Goal: Task Accomplishment & Management: Manage account settings

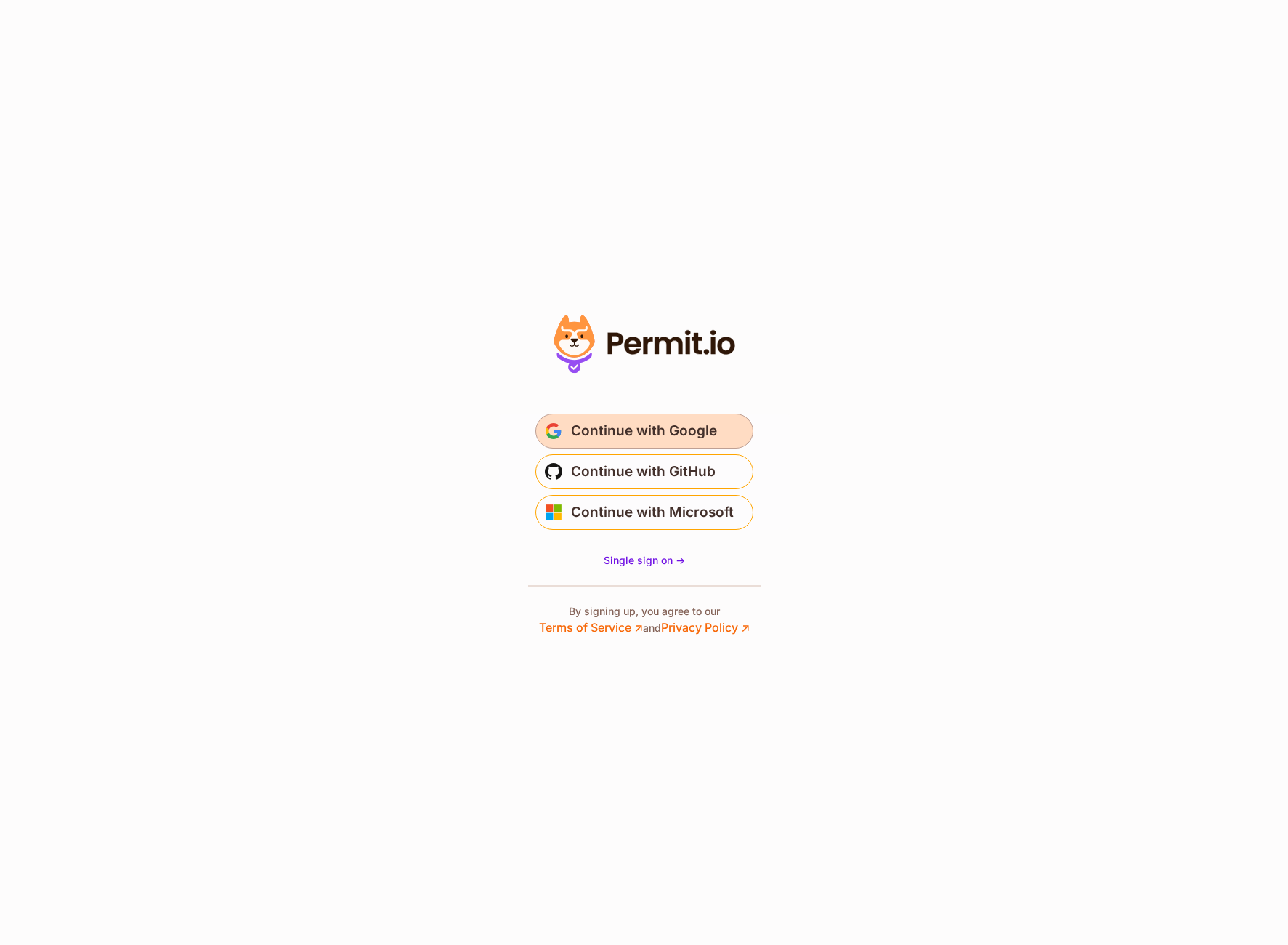
click at [651, 432] on span "Continue with Google" at bounding box center [644, 430] width 146 height 23
click at [639, 427] on span "Continue with Google" at bounding box center [644, 430] width 146 height 23
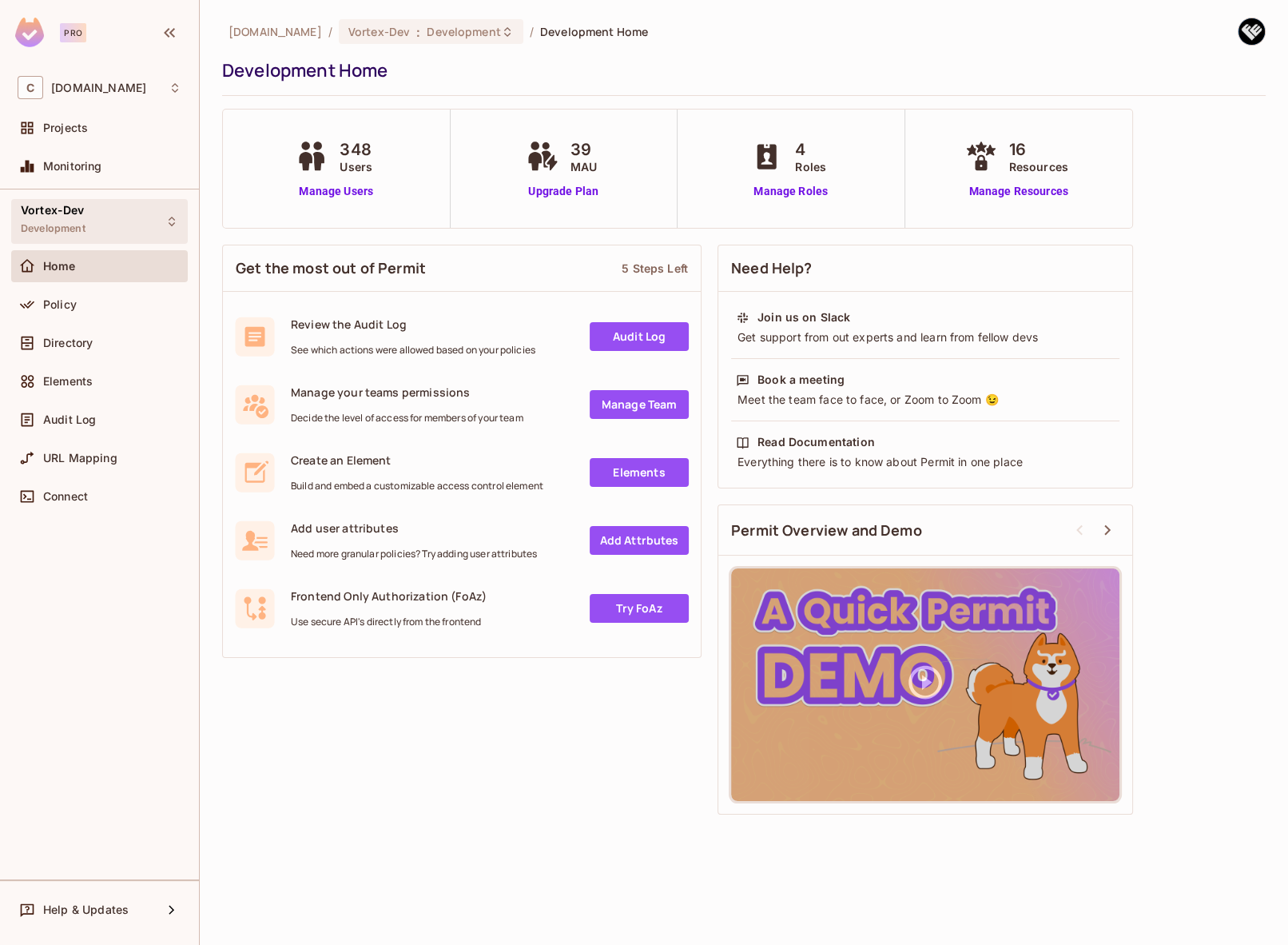
click at [126, 228] on div "Vortex-Dev Development" at bounding box center [99, 221] width 177 height 44
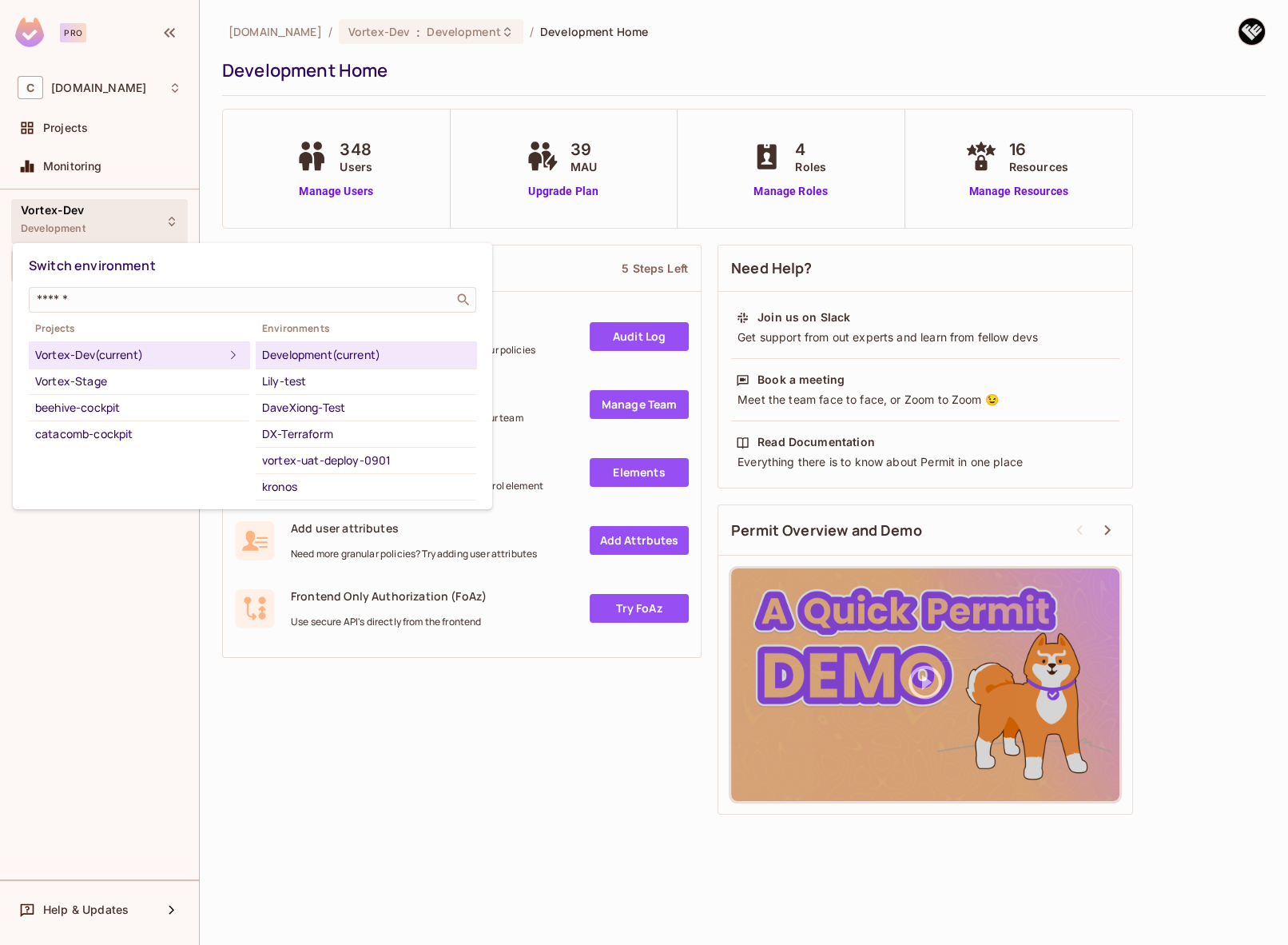
click at [304, 353] on div "Development (current)" at bounding box center [366, 355] width 208 height 19
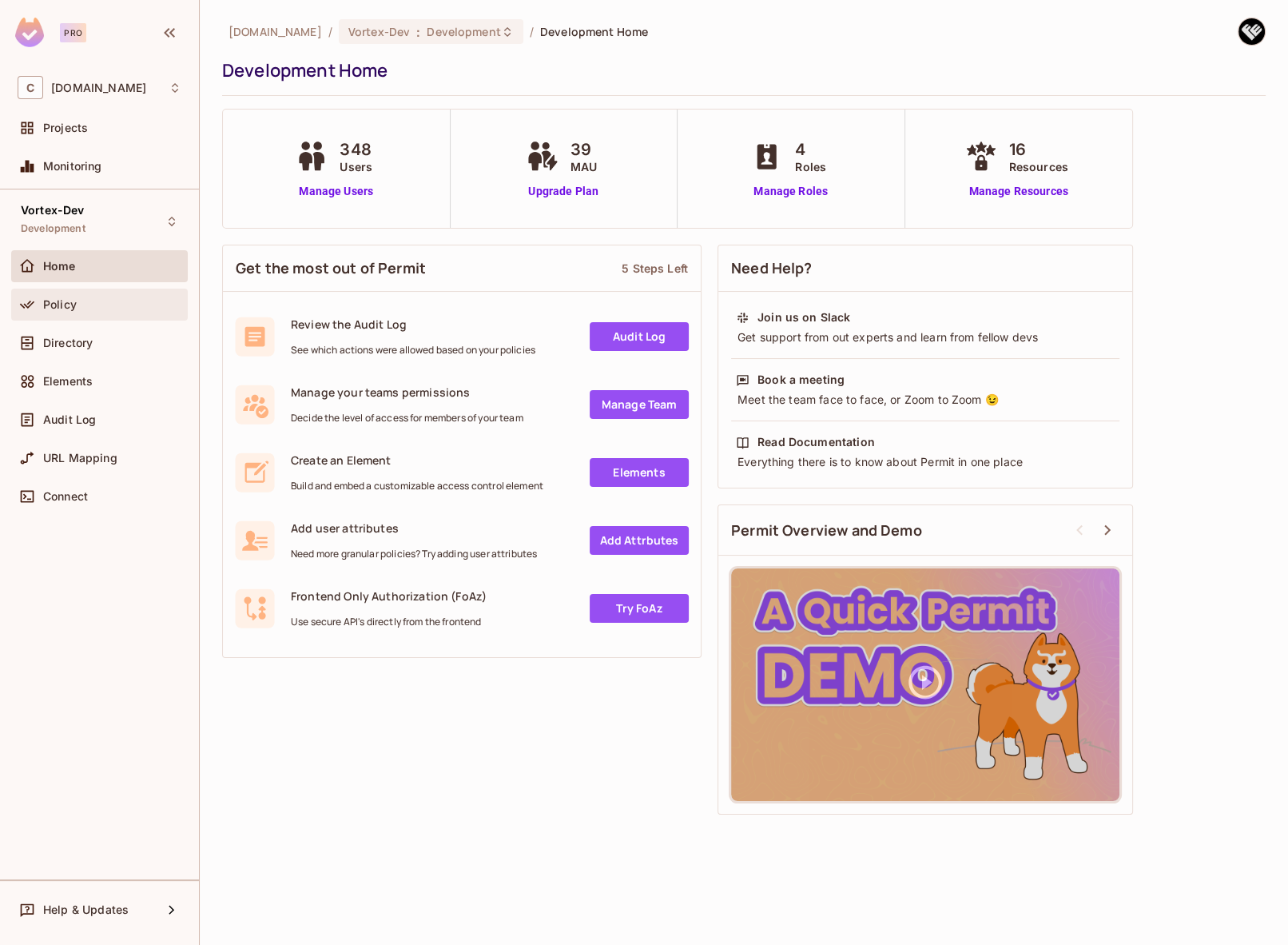
click at [116, 304] on div "Policy" at bounding box center [112, 304] width 138 height 12
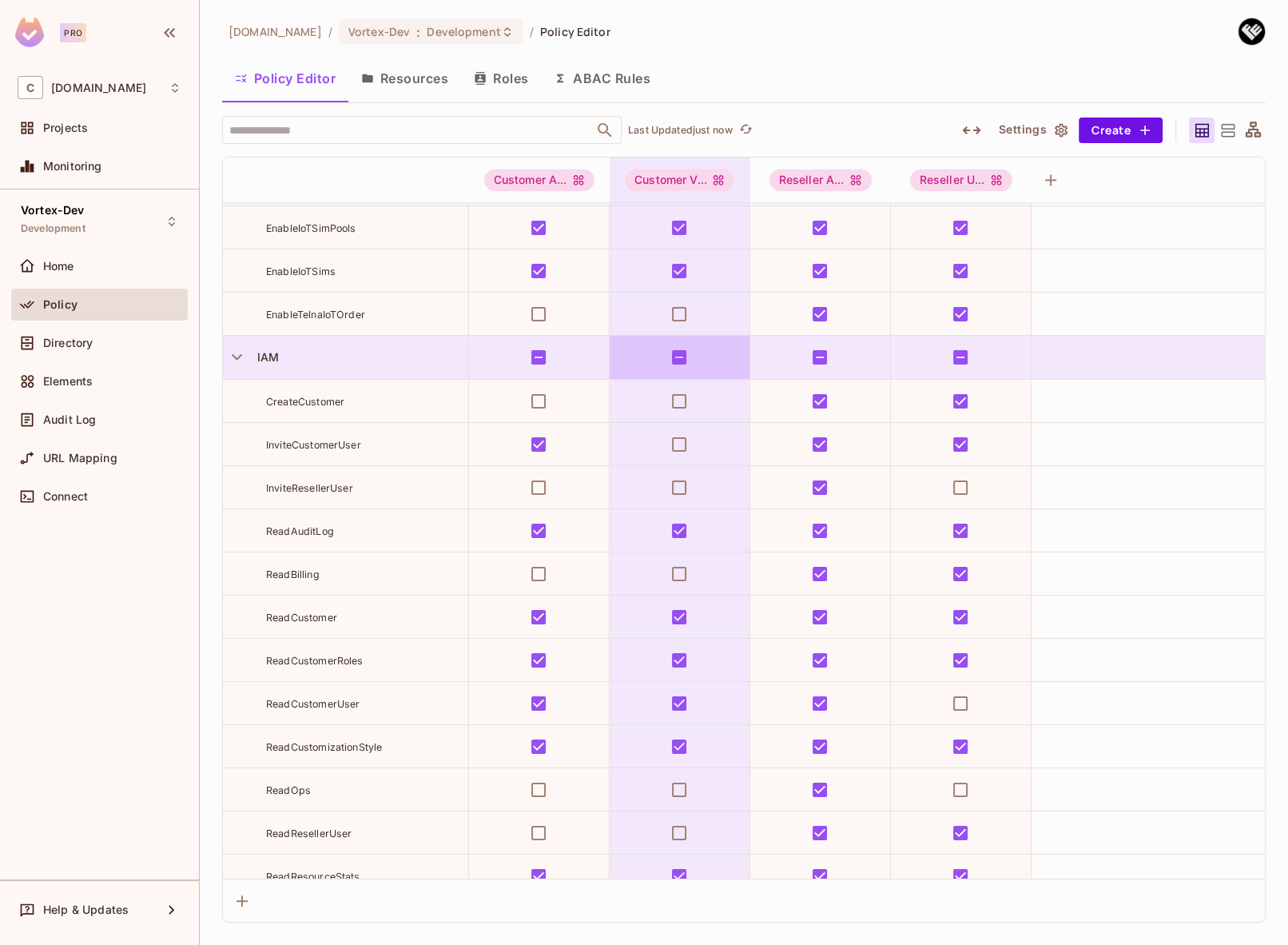
scroll to position [2729, 0]
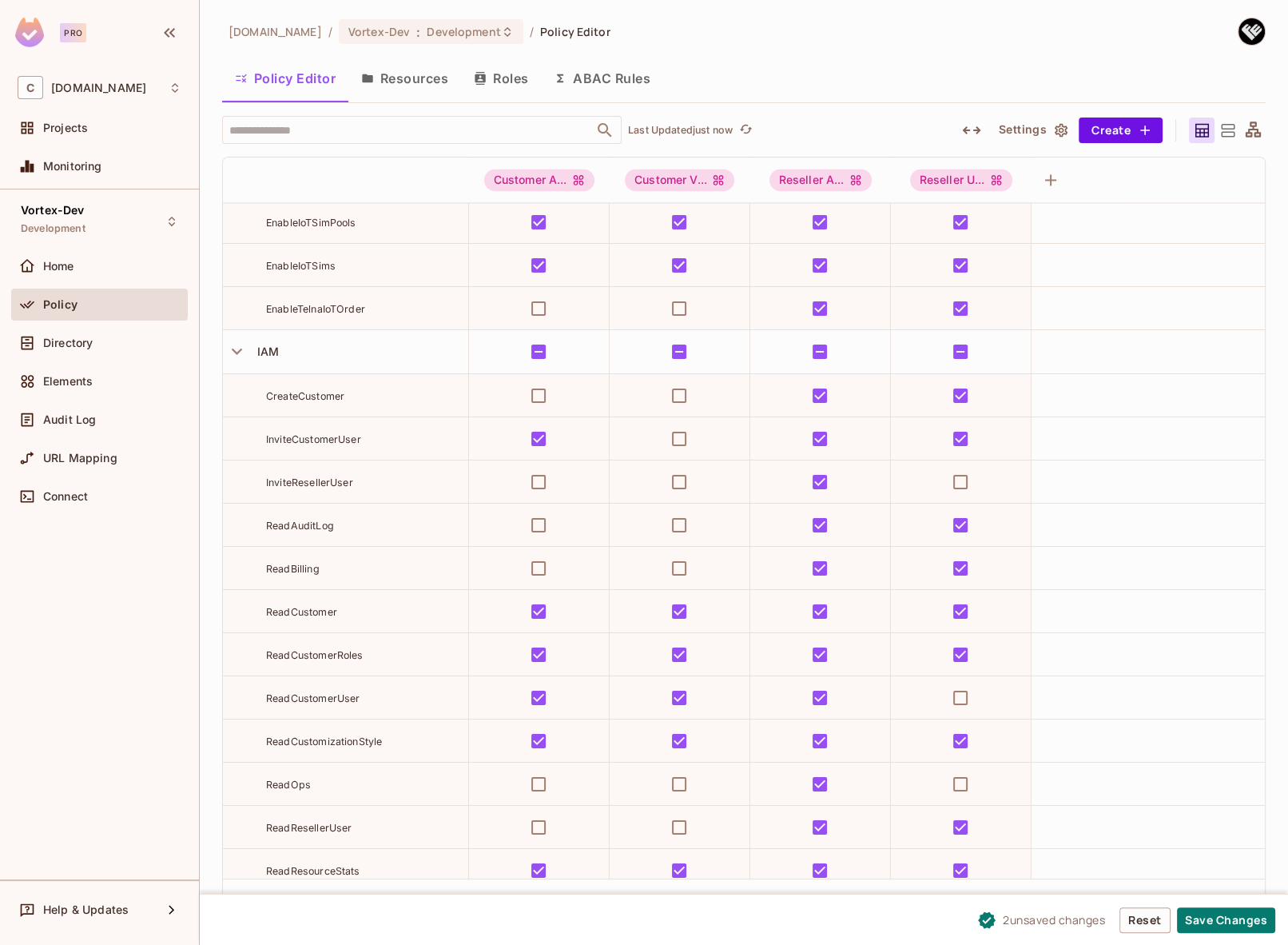
drag, startPoint x: 1229, startPoint y: 924, endPoint x: 1091, endPoint y: 840, distance: 161.6
click at [1229, 924] on button "Save Changes" at bounding box center [1226, 920] width 98 height 26
click at [1221, 921] on button "Save Changes" at bounding box center [1226, 920] width 98 height 26
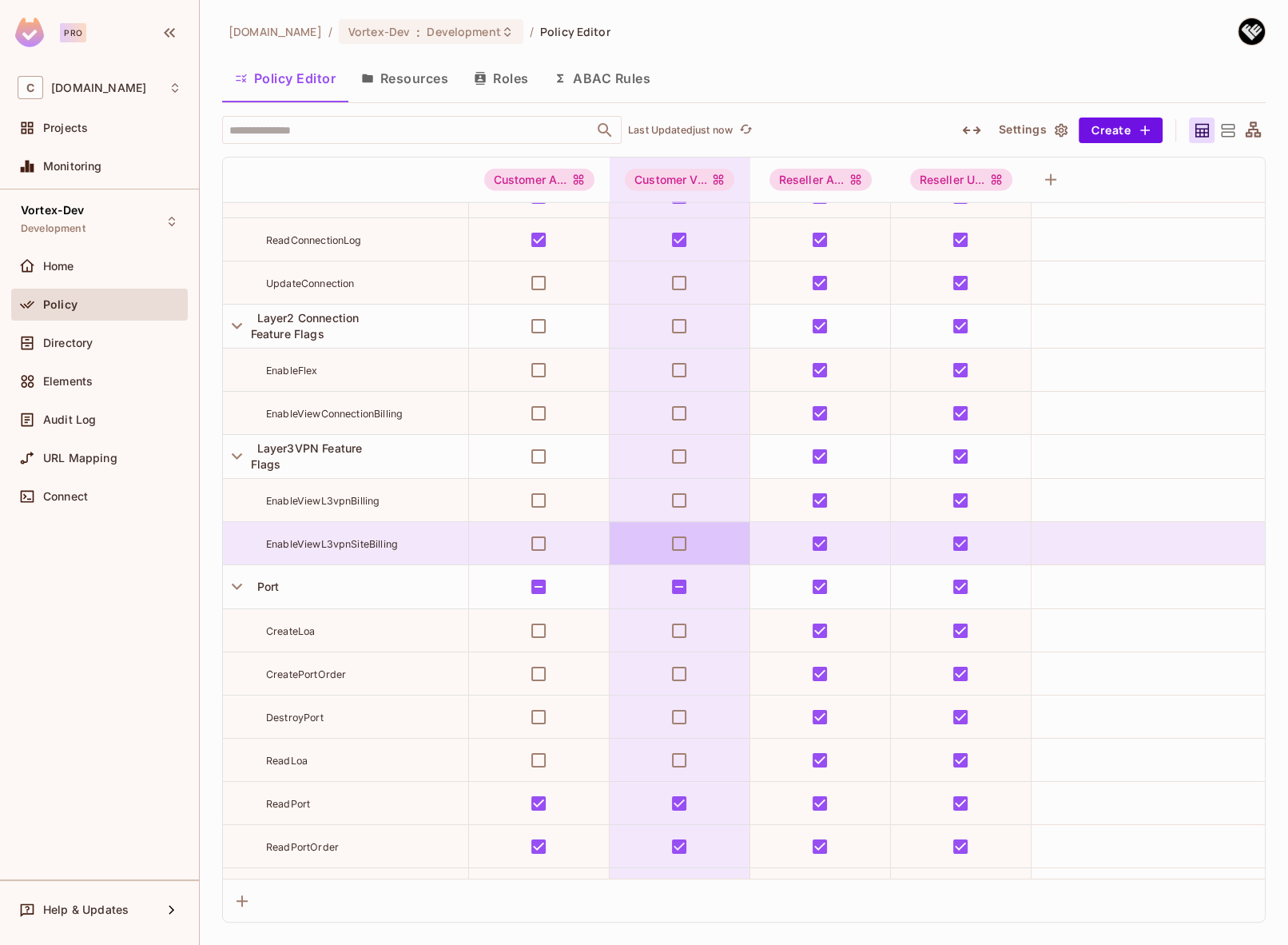
scroll to position [4524, 0]
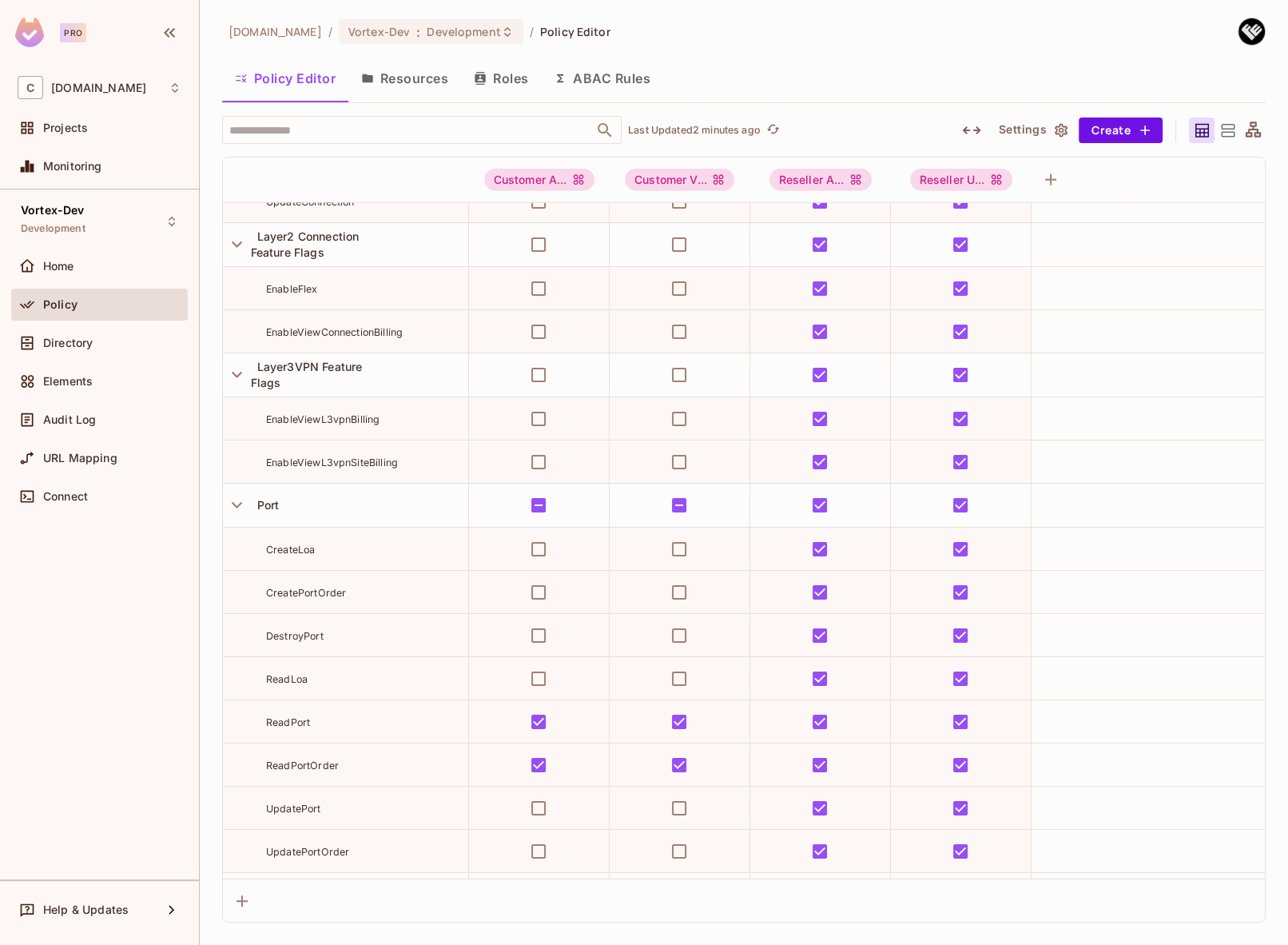
click at [1155, 60] on div "Policy Editor Resources Roles ABAC Rules" at bounding box center [744, 78] width 1044 height 40
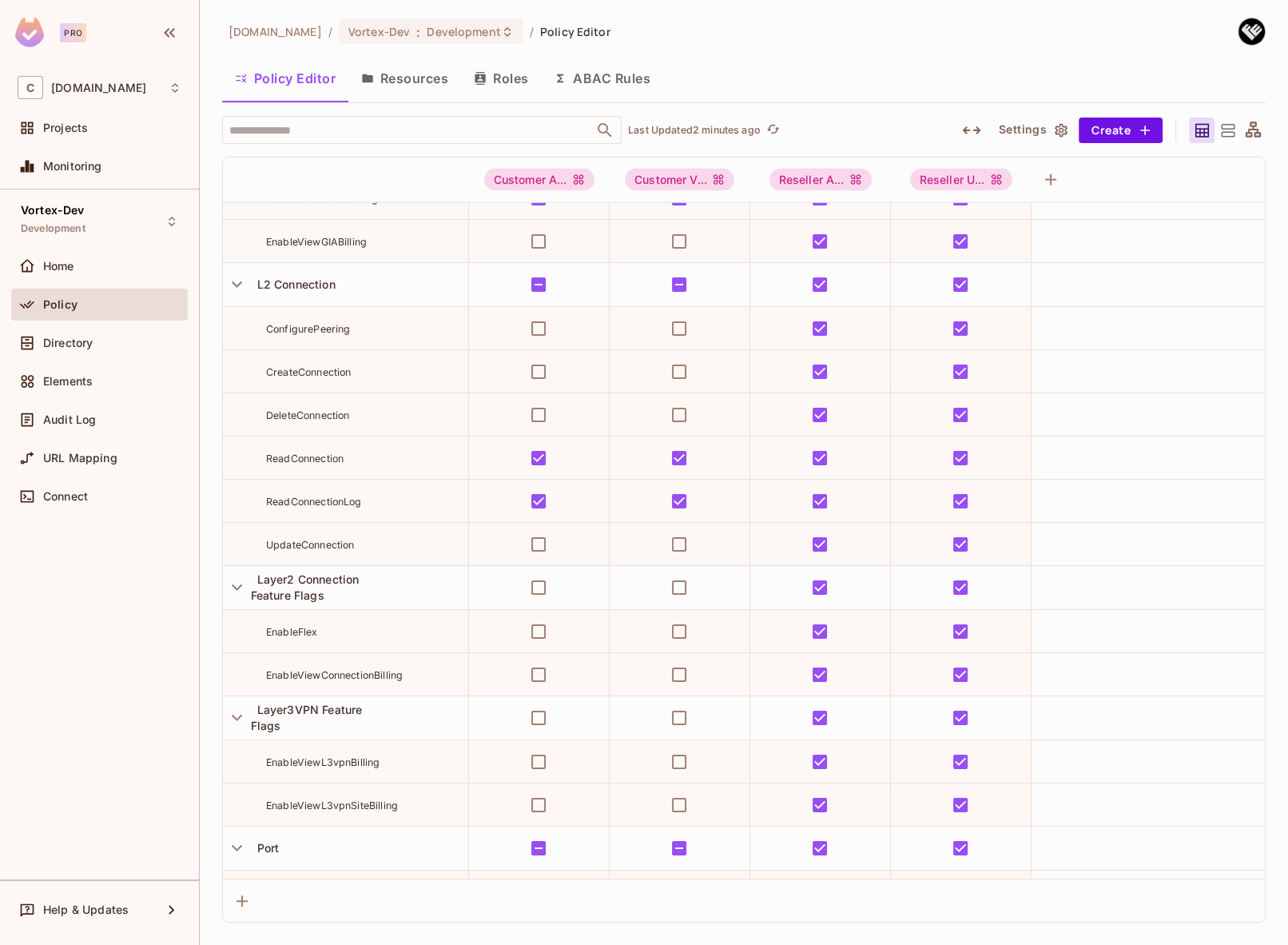
scroll to position [4118, 0]
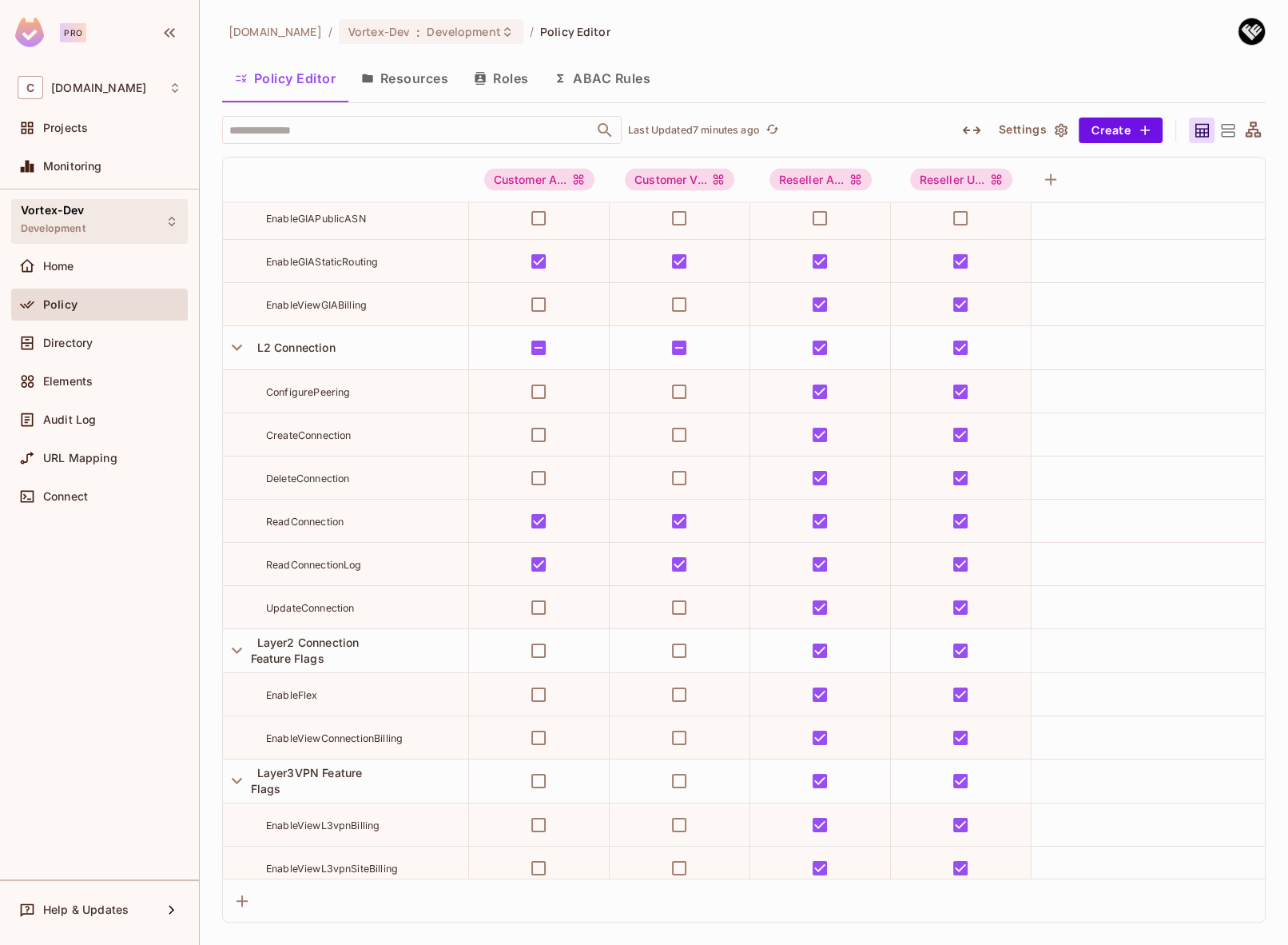
click at [109, 227] on div "Vortex-Dev Development" at bounding box center [99, 221] width 177 height 44
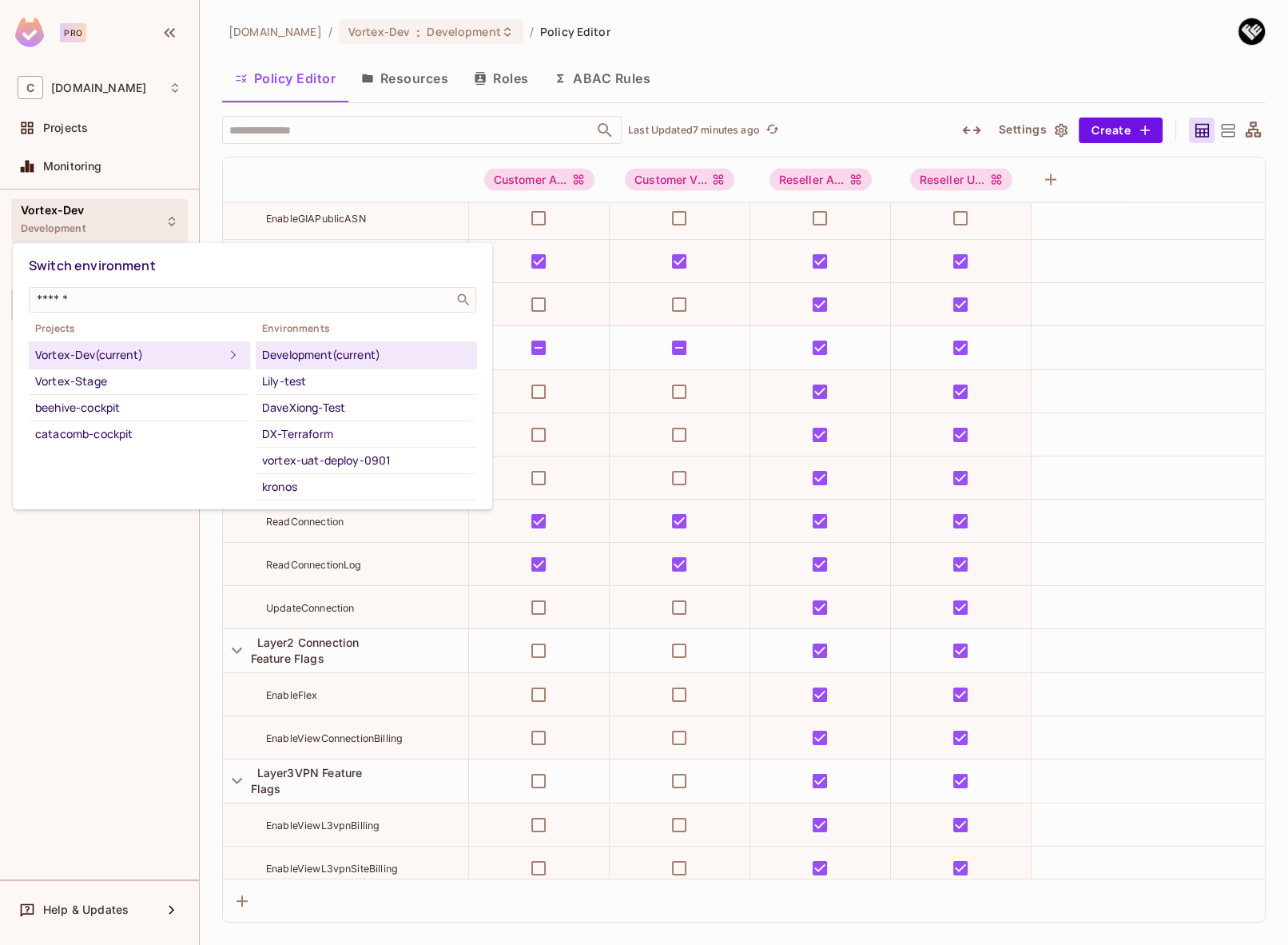
click at [105, 220] on div at bounding box center [644, 472] width 1288 height 945
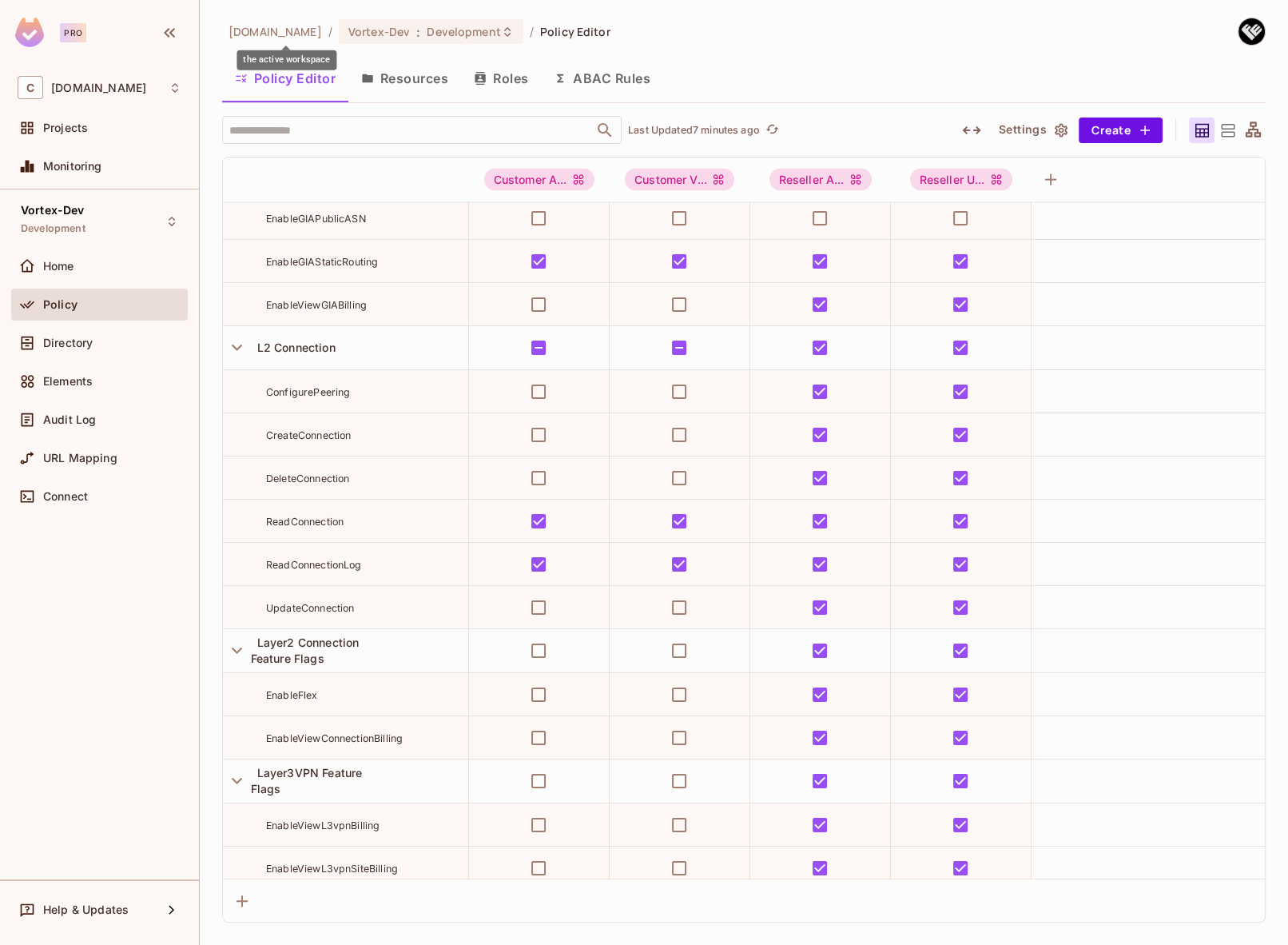
click at [249, 31] on span "[DOMAIN_NAME]" at bounding box center [276, 32] width 93 height 15
click at [146, 88] on span "[DOMAIN_NAME]" at bounding box center [99, 87] width 95 height 12
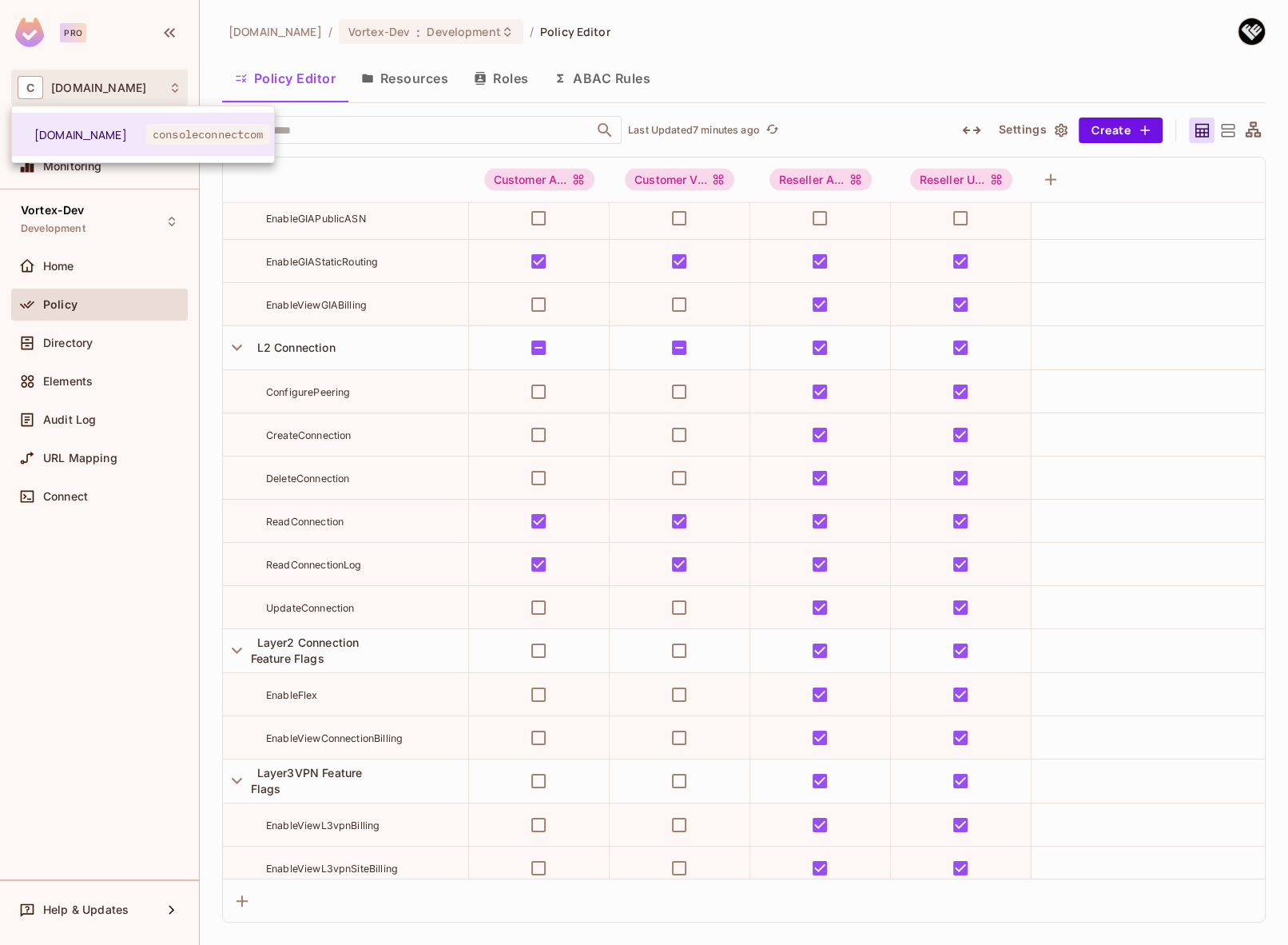
click at [101, 315] on div at bounding box center [644, 472] width 1288 height 945
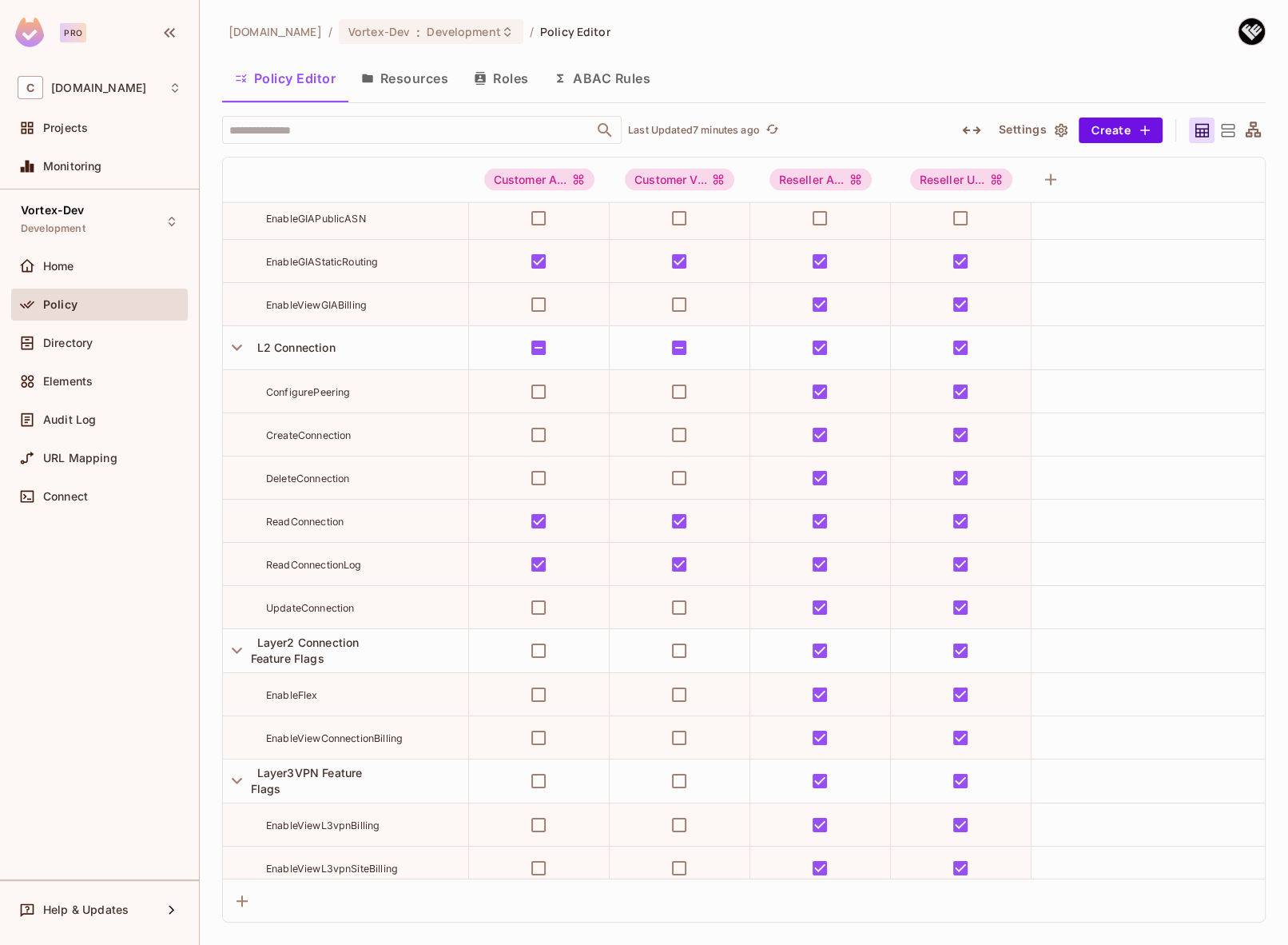
click at [101, 302] on div "Policy" at bounding box center [112, 304] width 138 height 12
click at [117, 264] on div "Home" at bounding box center [112, 265] width 138 height 12
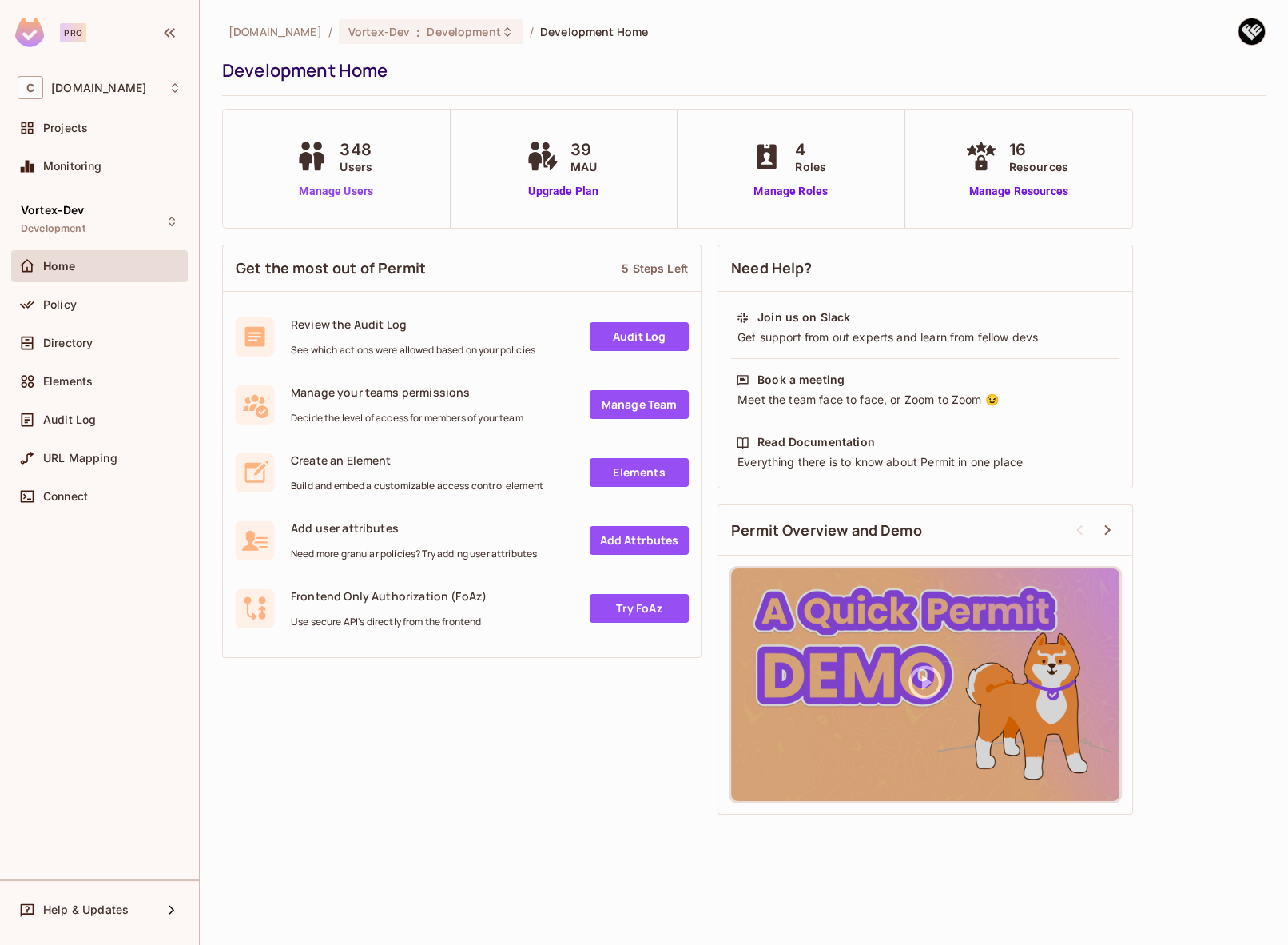
click at [360, 193] on link "Manage Users" at bounding box center [336, 192] width 89 height 17
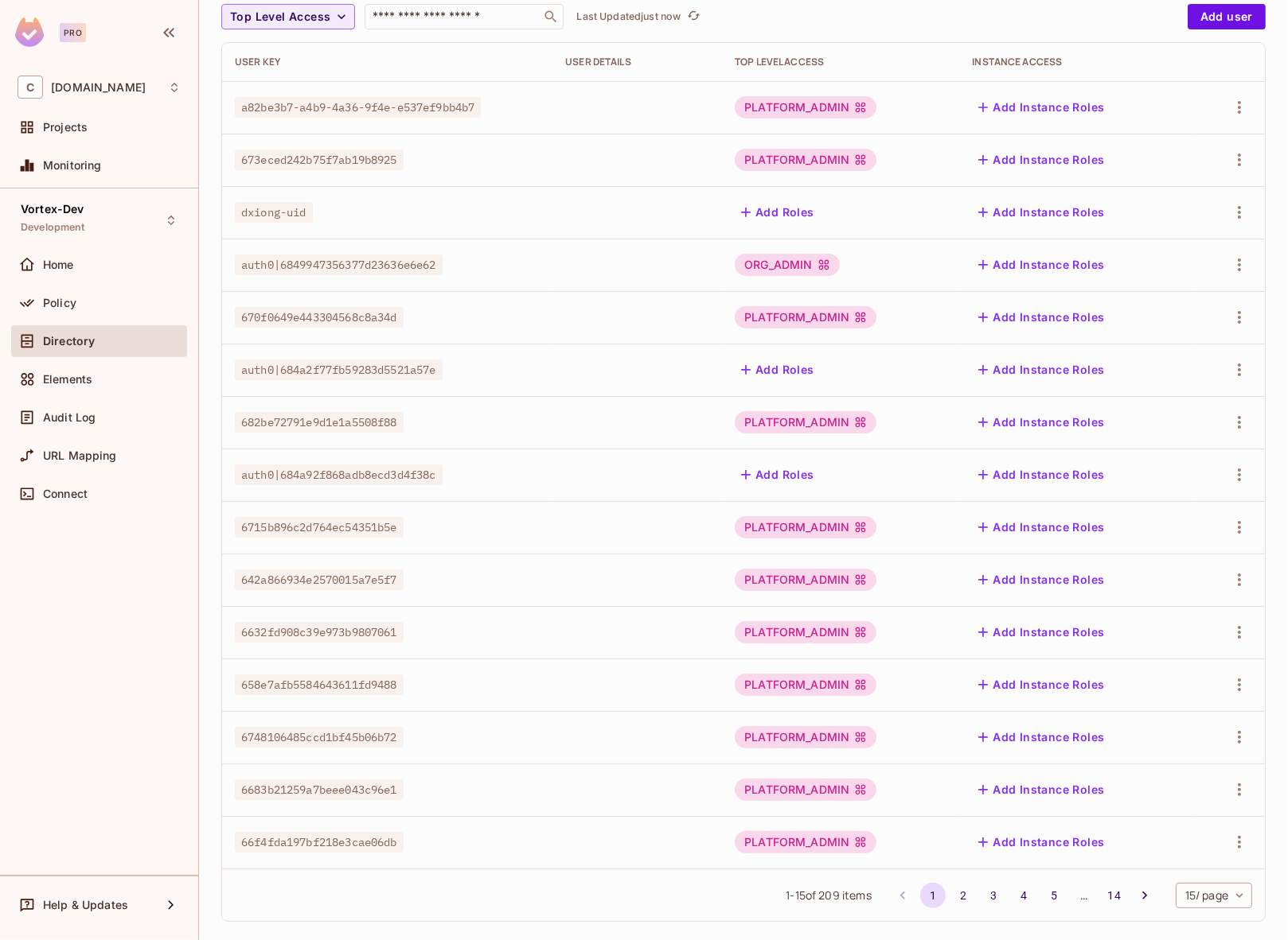
scroll to position [171, 0]
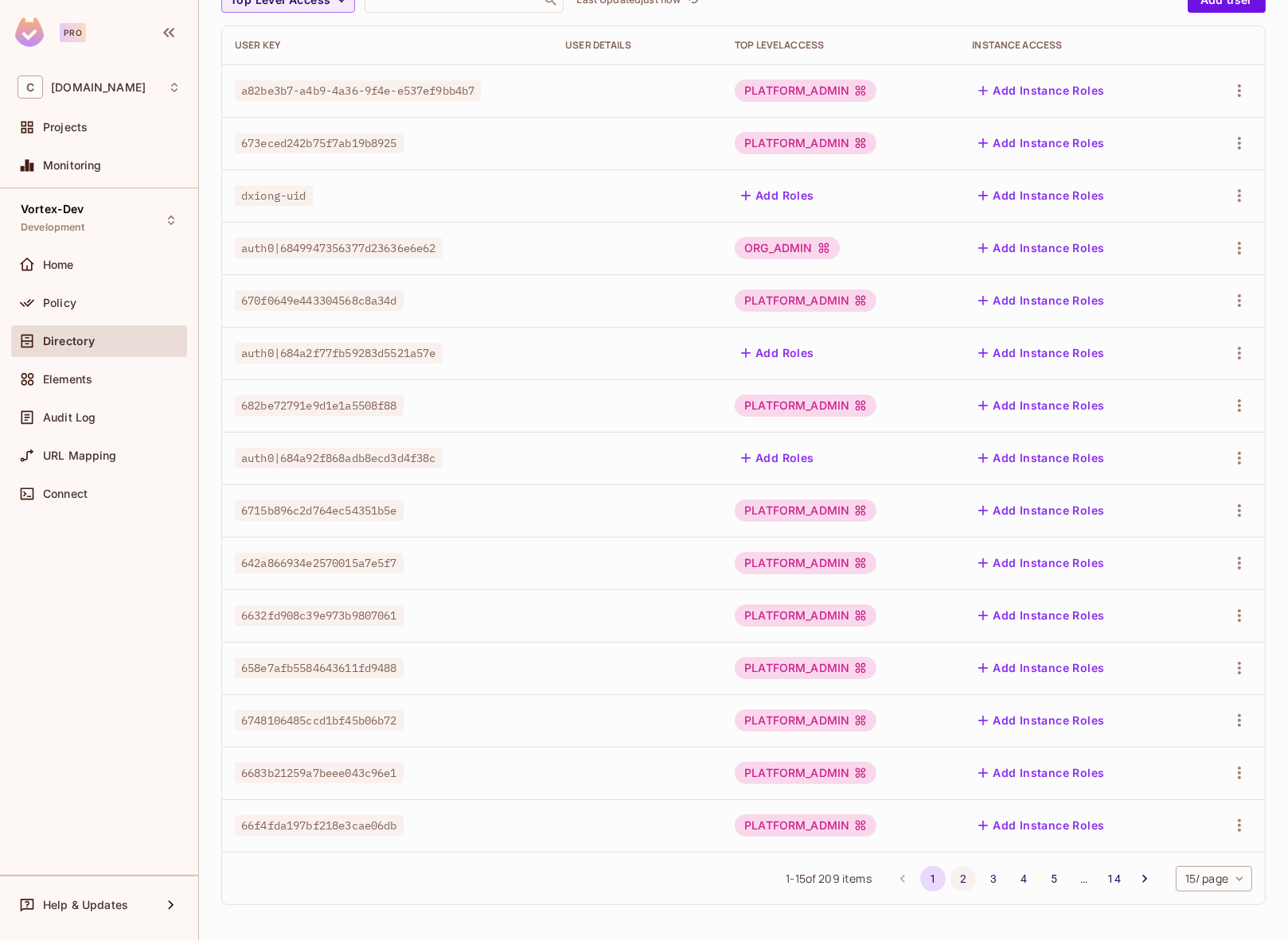
click at [950, 877] on button "2" at bounding box center [962, 878] width 26 height 26
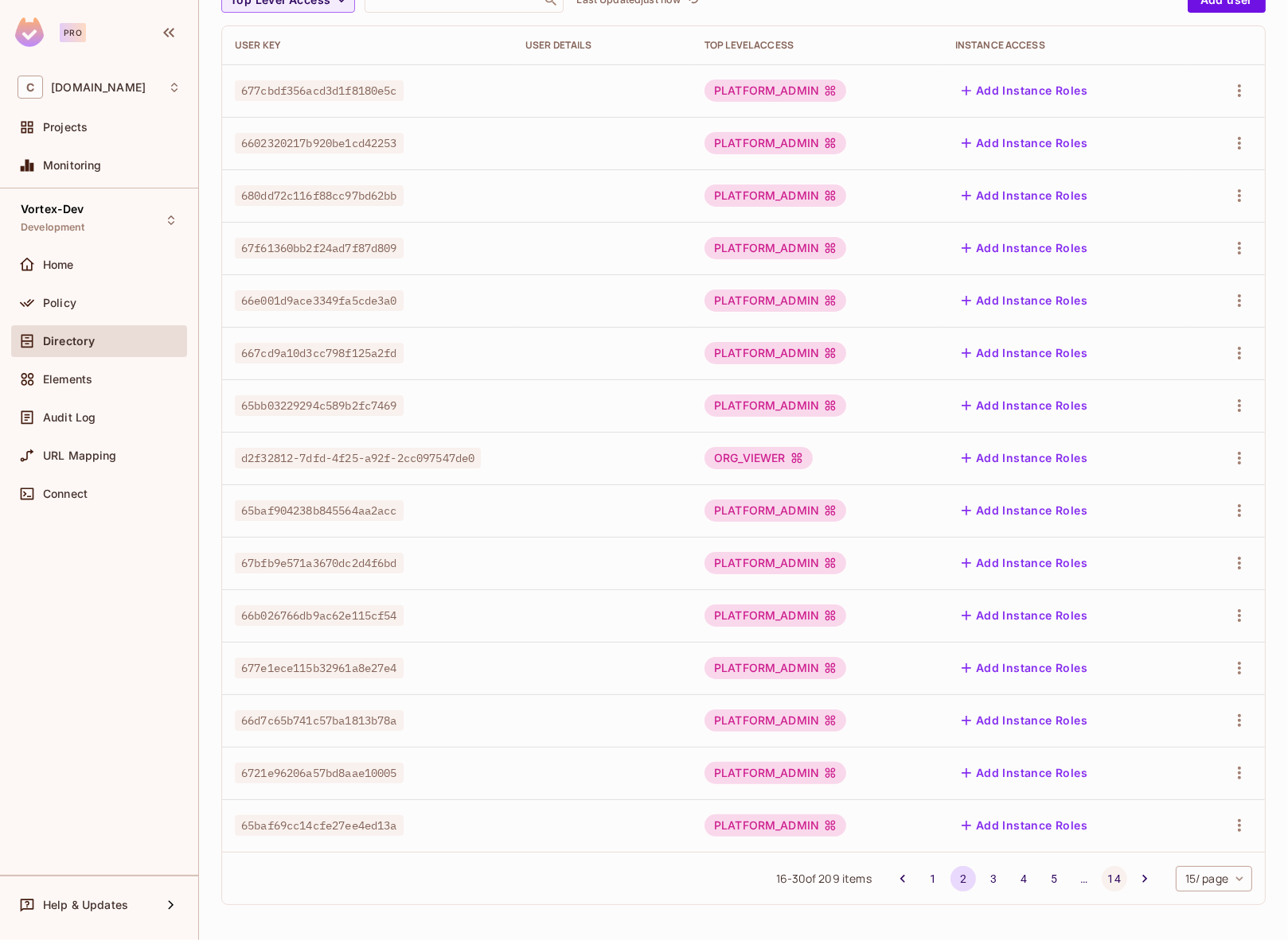
click at [1102, 880] on button "14" at bounding box center [1113, 878] width 26 height 26
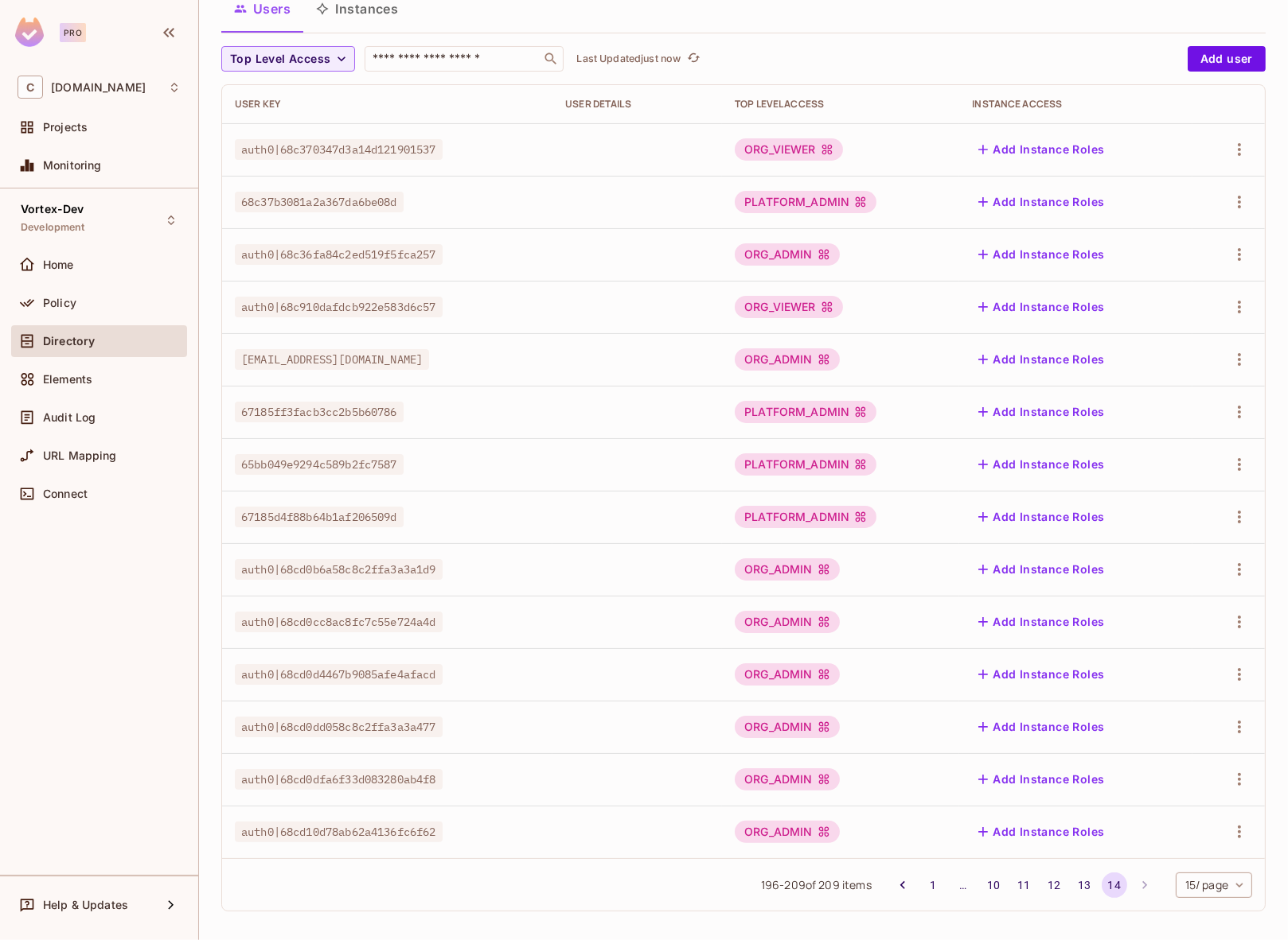
scroll to position [119, 0]
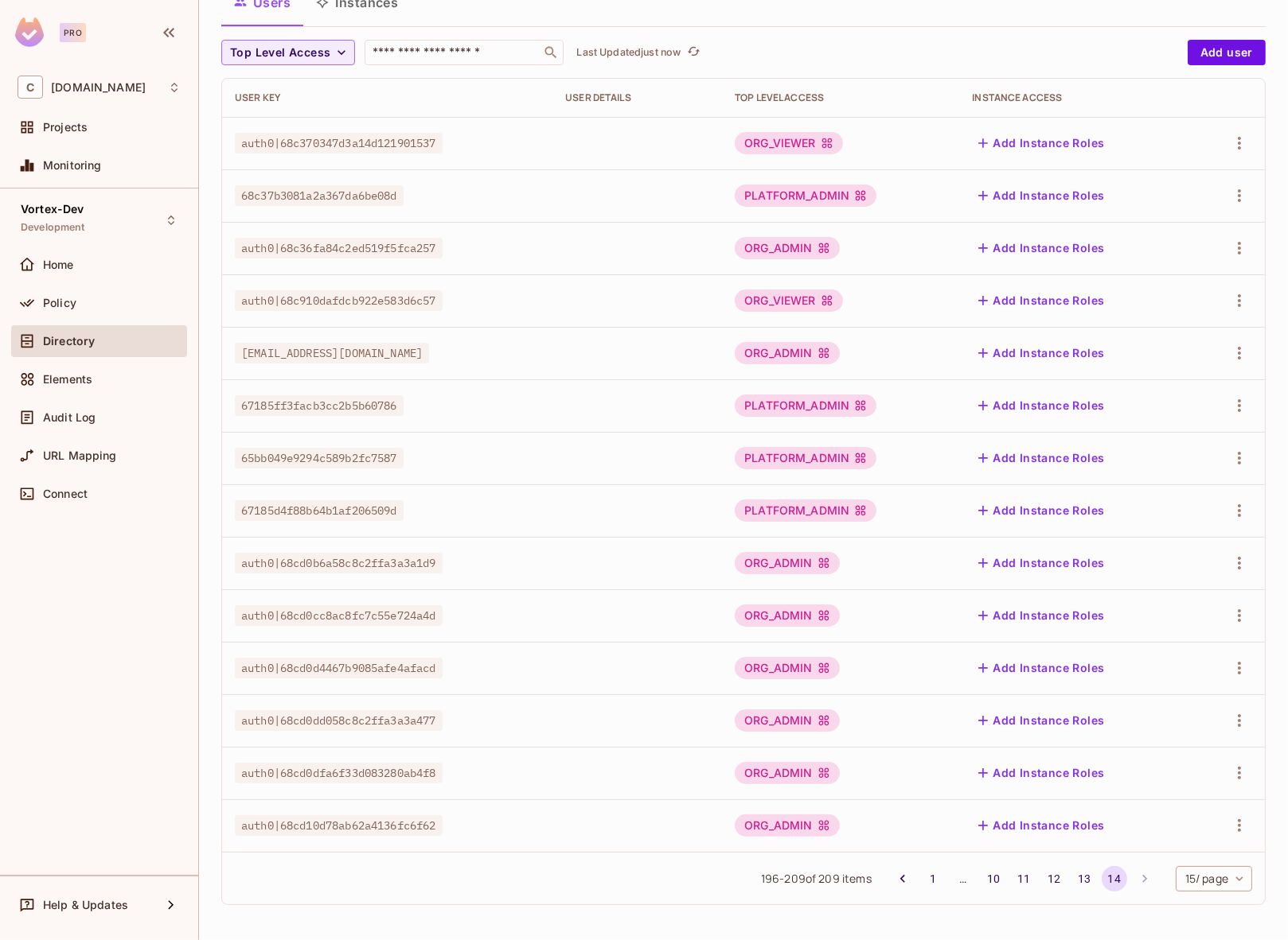
click at [84, 346] on span "Directory" at bounding box center [68, 341] width 51 height 12
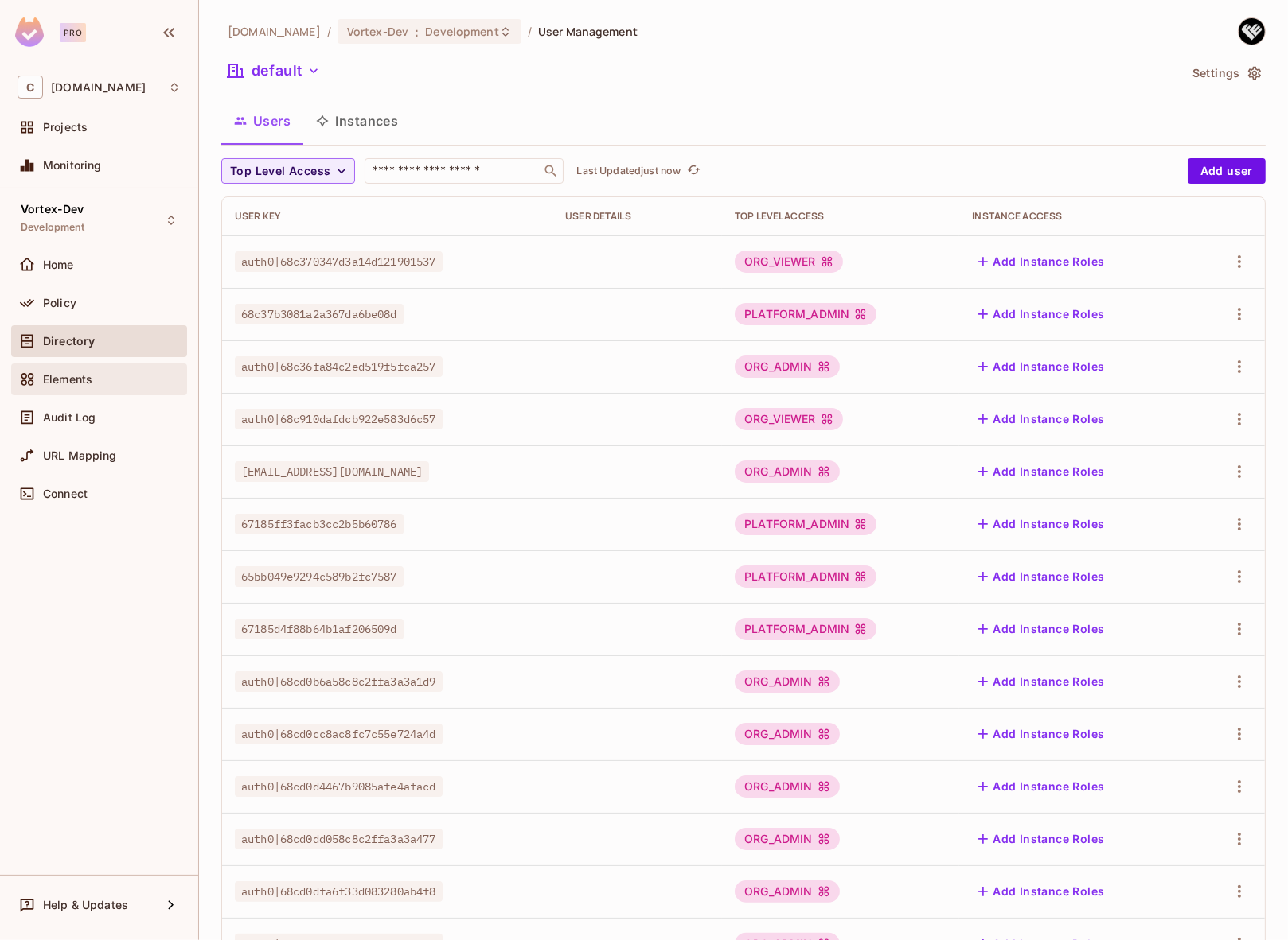
click at [96, 385] on div "Elements" at bounding box center [99, 380] width 163 height 19
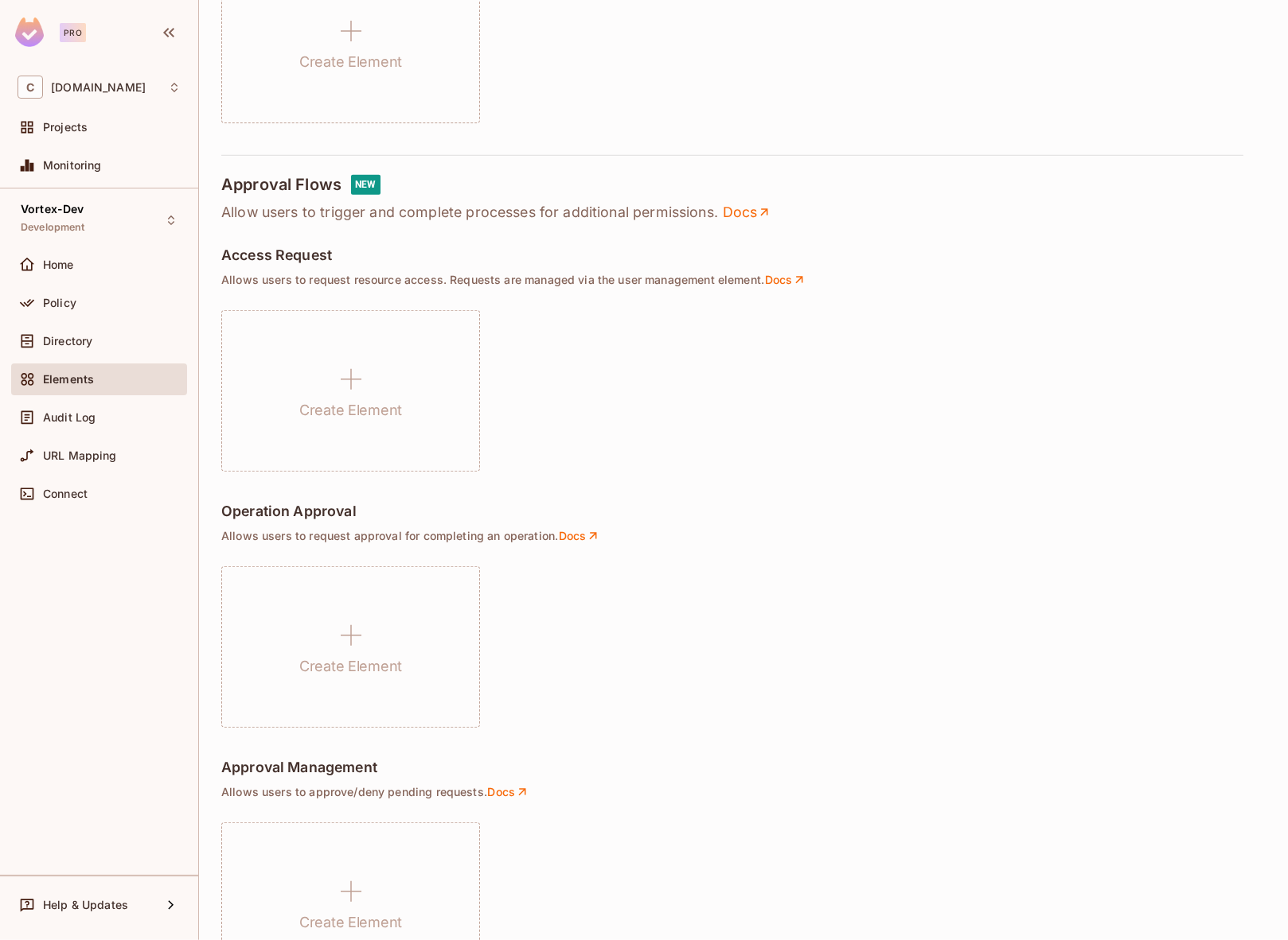
scroll to position [831, 0]
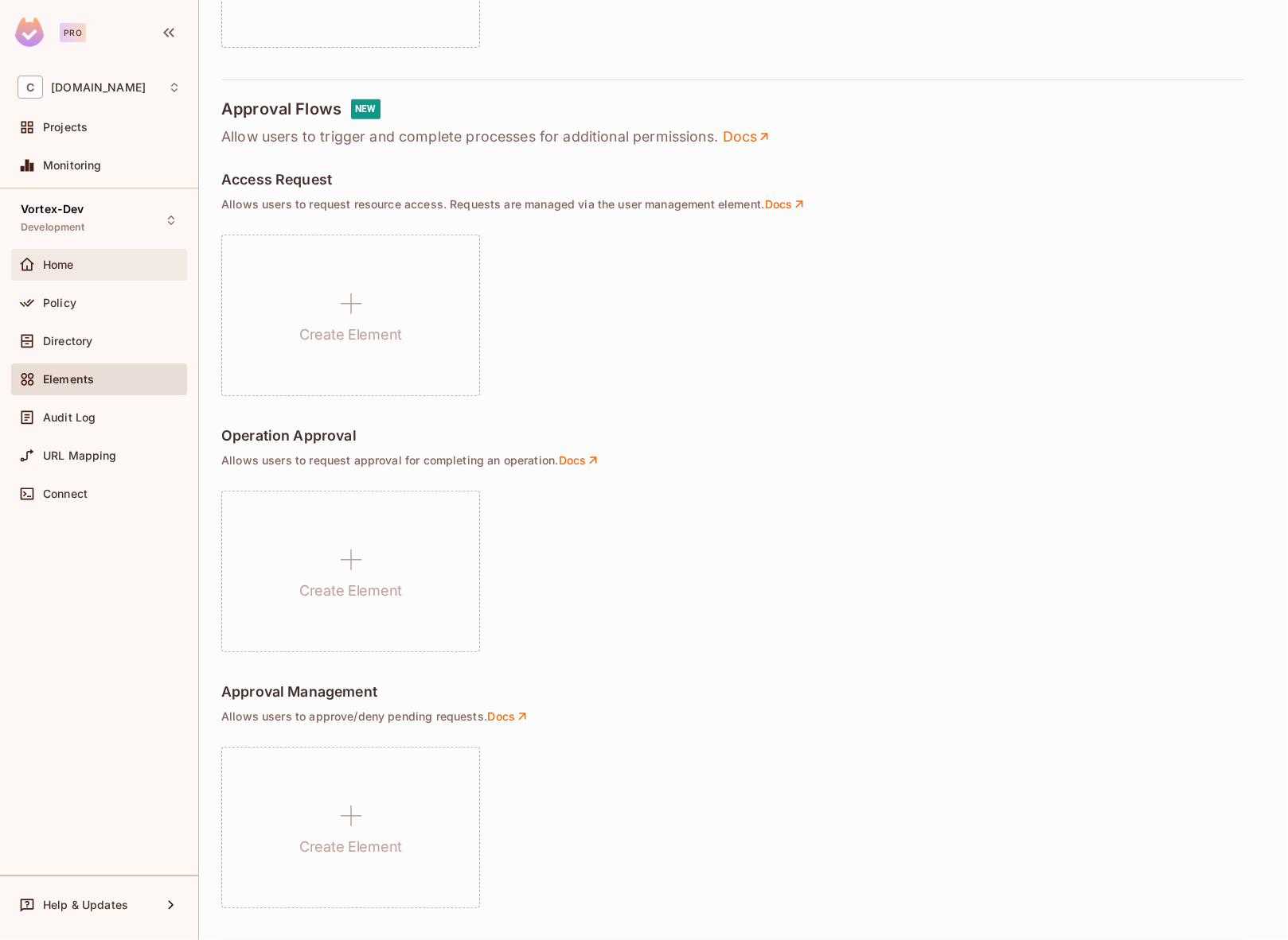
click at [96, 272] on div "Home" at bounding box center [99, 265] width 163 height 19
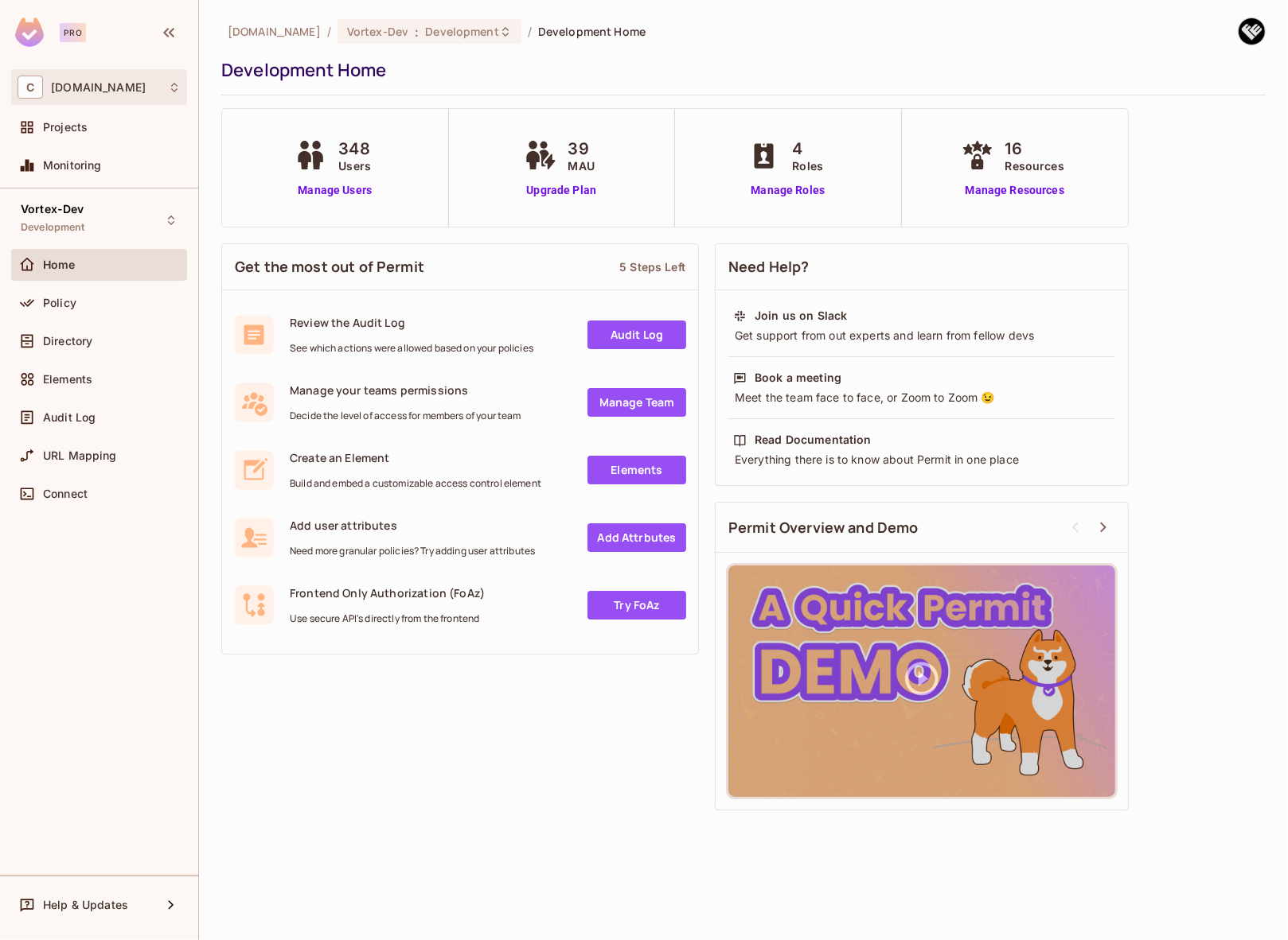
click at [117, 100] on div "C [DOMAIN_NAME]" at bounding box center [99, 87] width 176 height 36
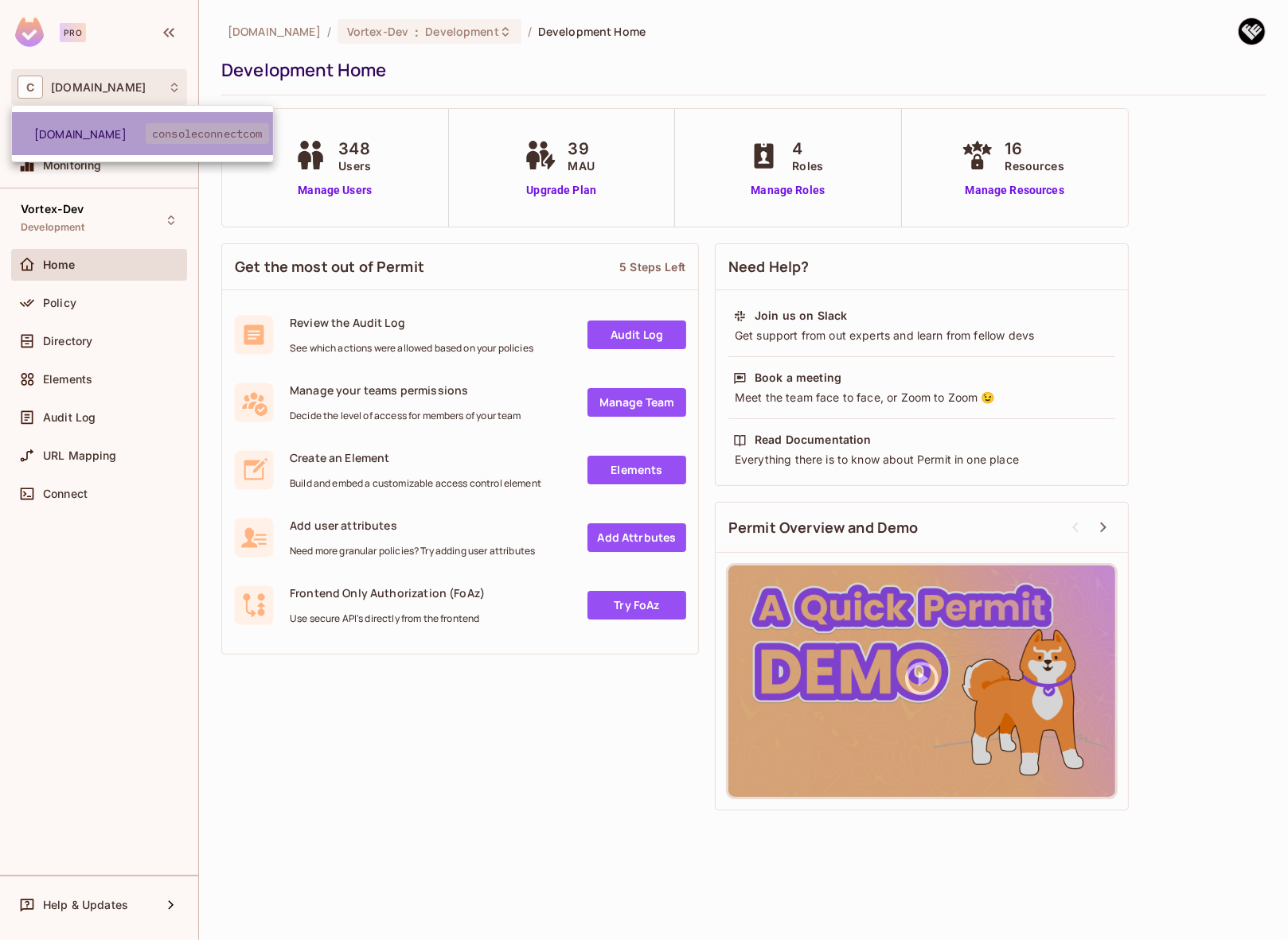
click at [101, 124] on li "[DOMAIN_NAME] consoleconnectcom" at bounding box center [142, 133] width 261 height 43
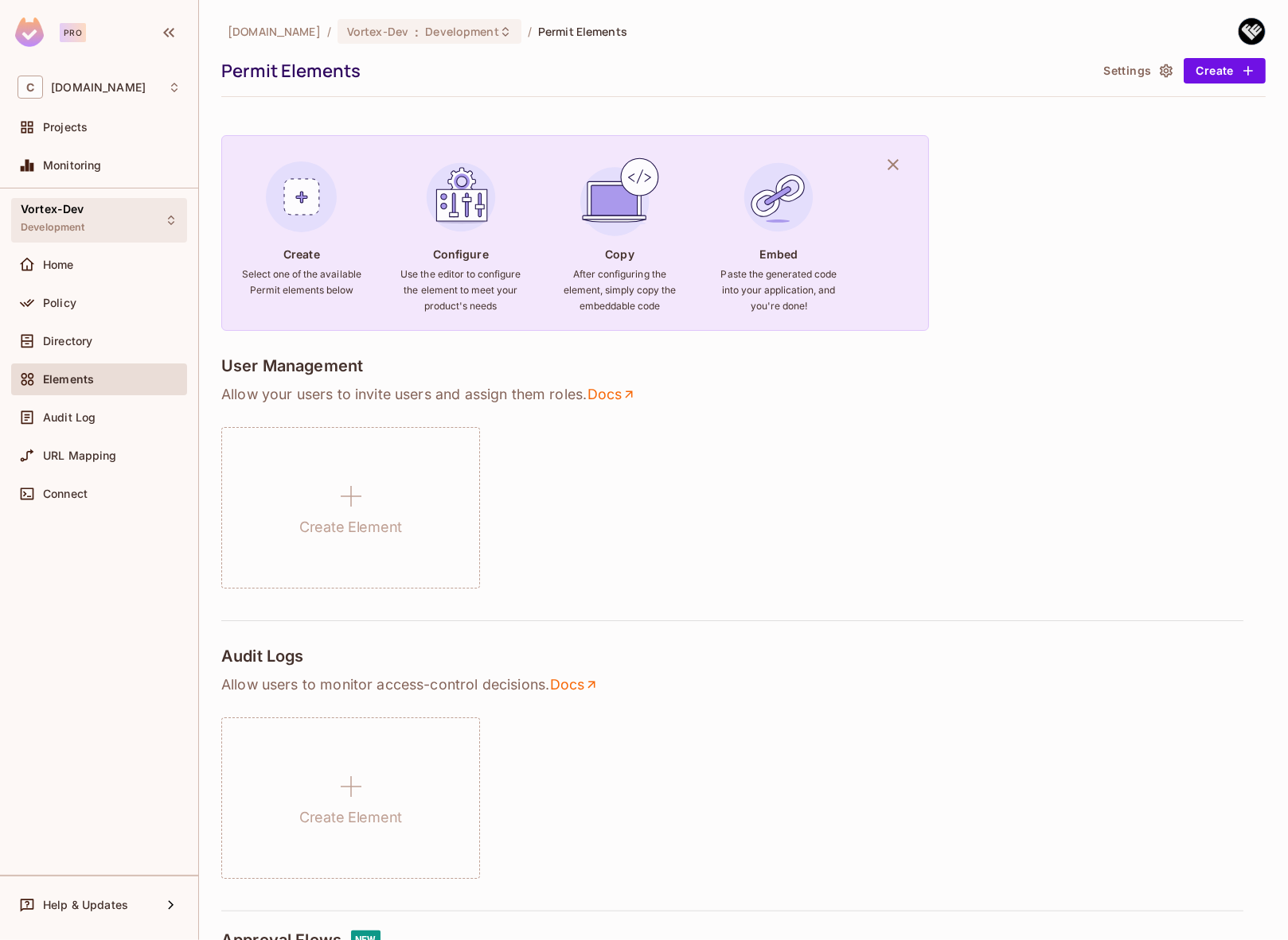
click at [85, 228] on span "Development" at bounding box center [53, 227] width 65 height 12
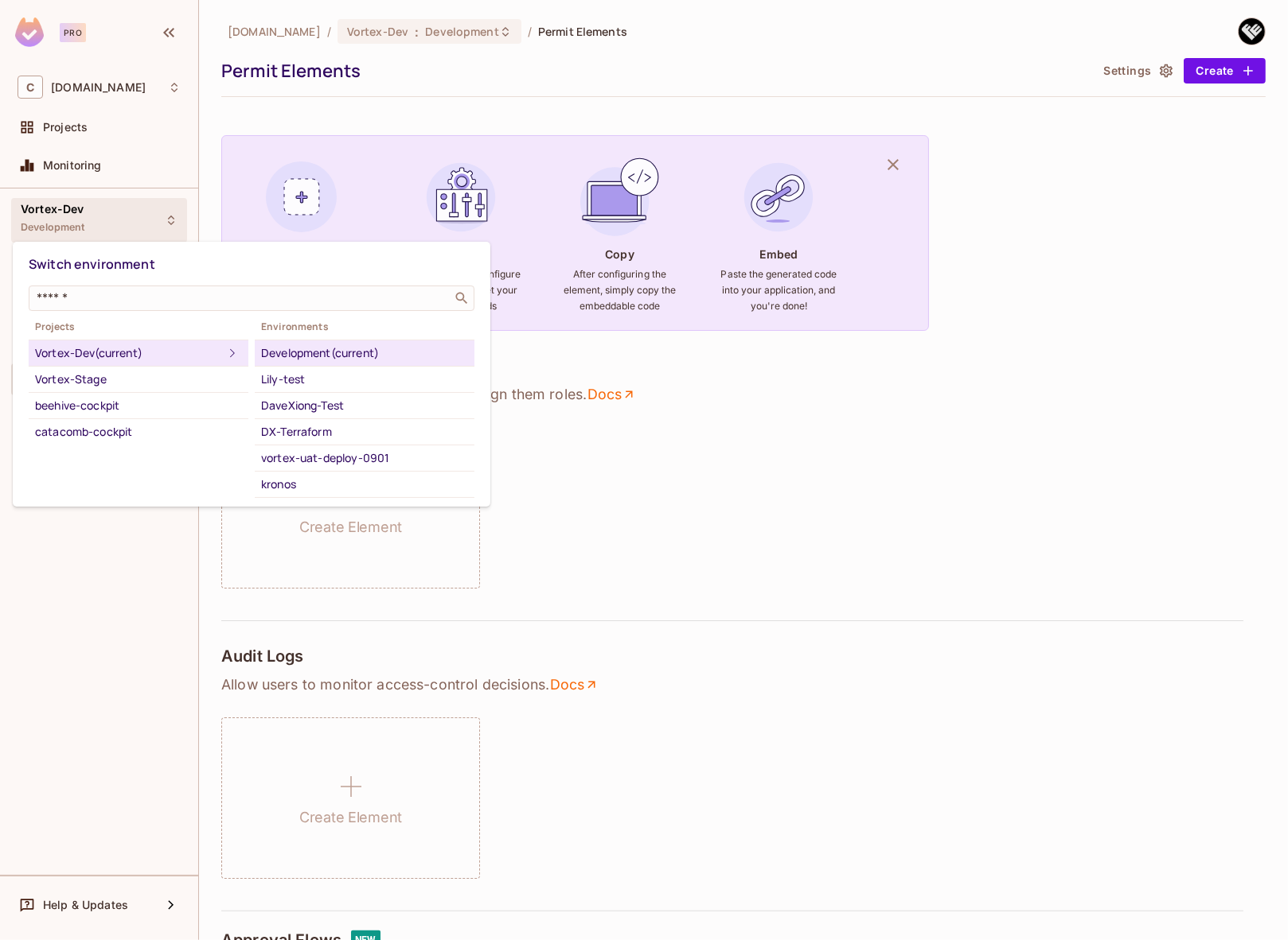
drag, startPoint x: 314, startPoint y: 353, endPoint x: 301, endPoint y: 329, distance: 27.3
click at [315, 353] on div "Development (current)" at bounding box center [365, 353] width 207 height 19
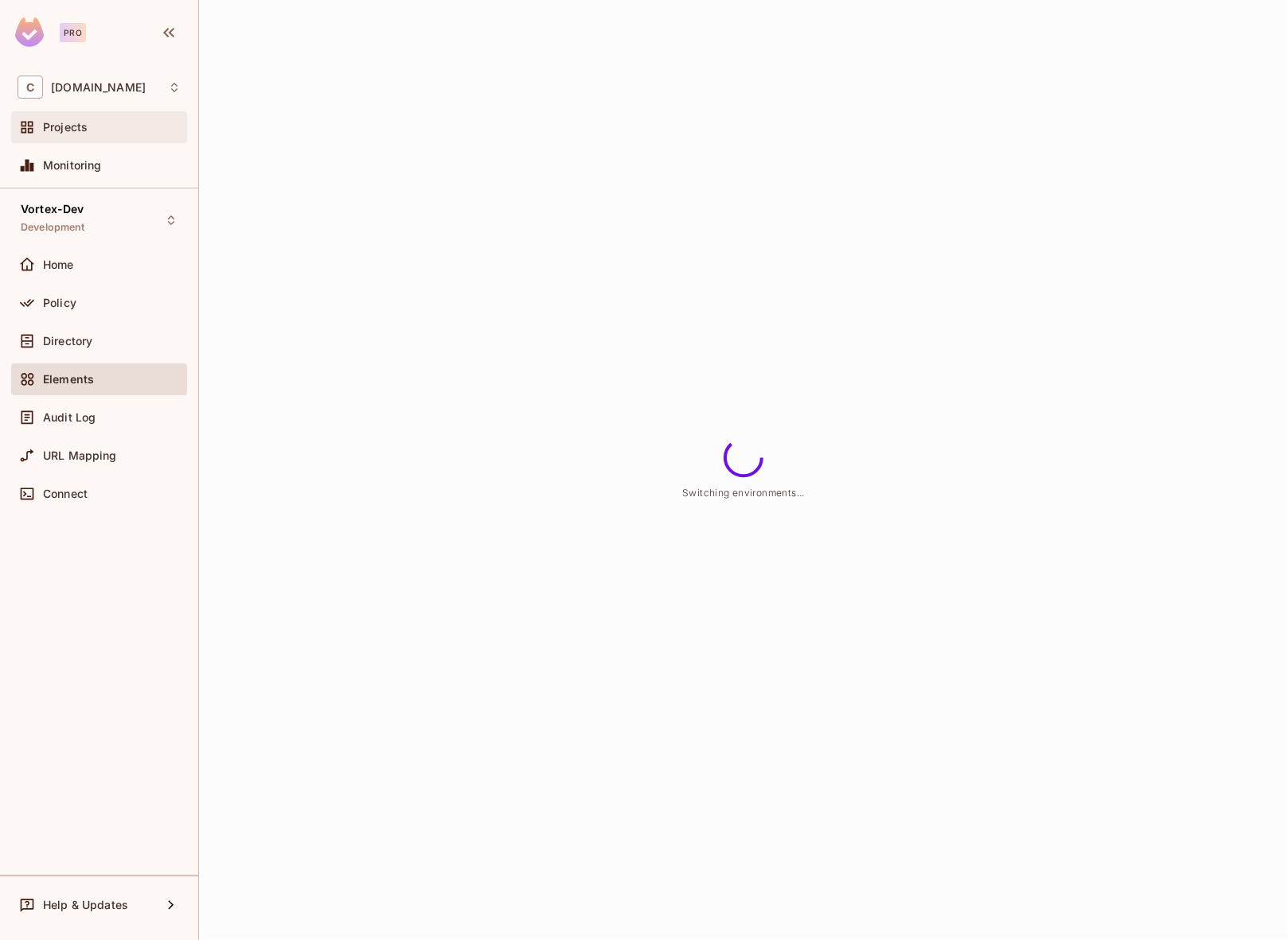
click at [94, 136] on div "Projects" at bounding box center [99, 127] width 163 height 19
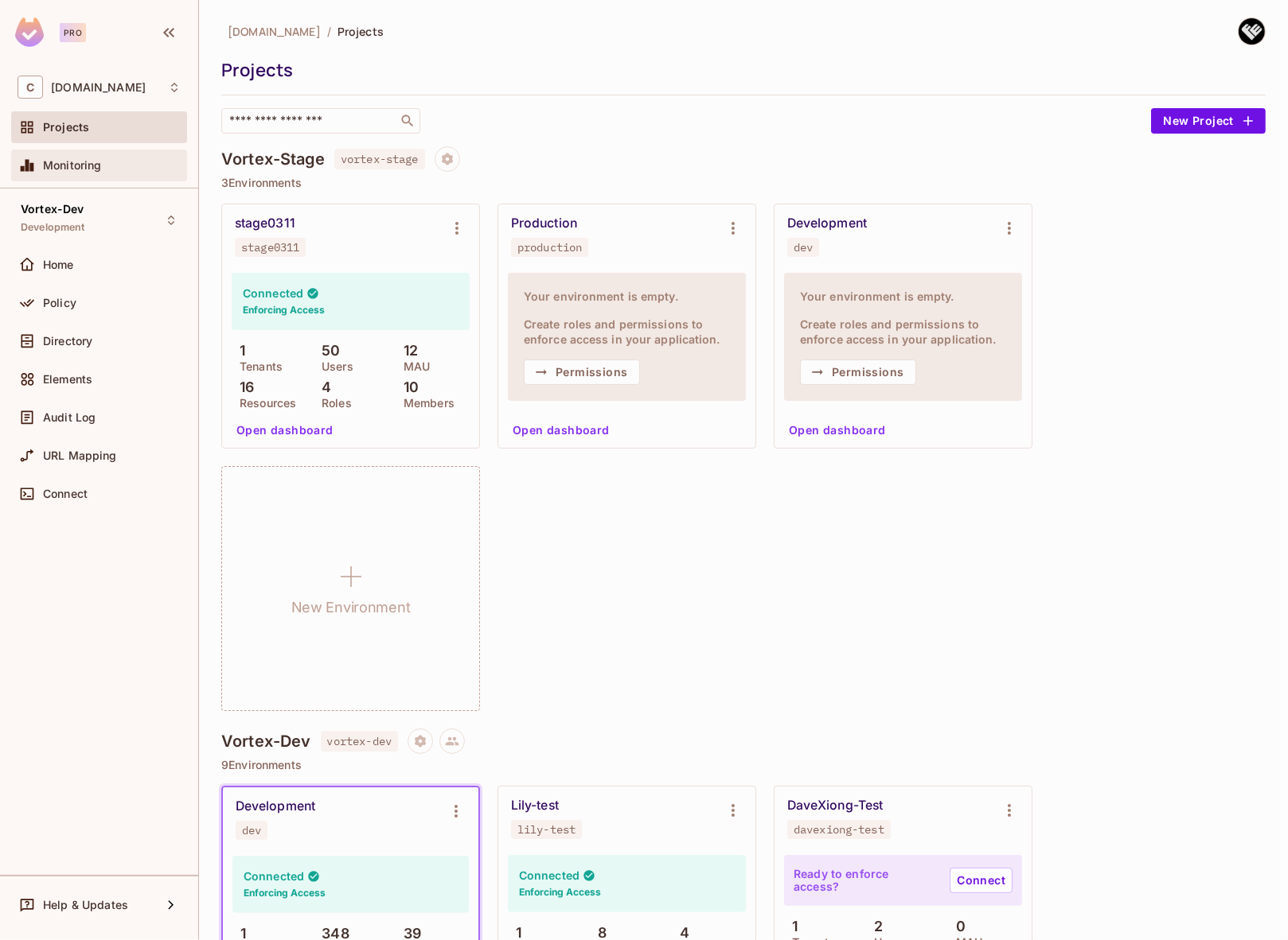
click at [73, 169] on span "Monitoring" at bounding box center [72, 165] width 59 height 12
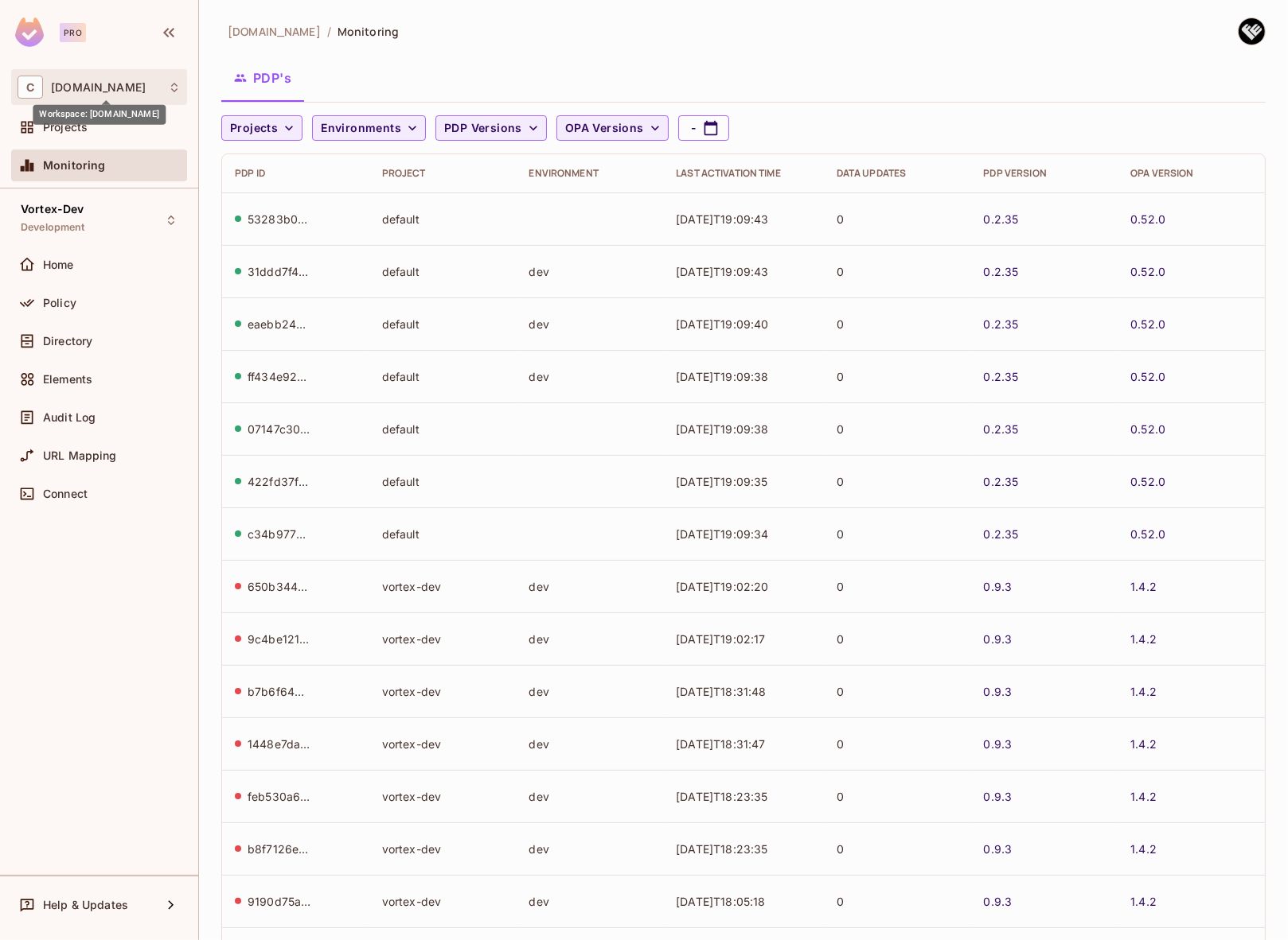
click at [123, 88] on span "[DOMAIN_NAME]" at bounding box center [99, 86] width 95 height 12
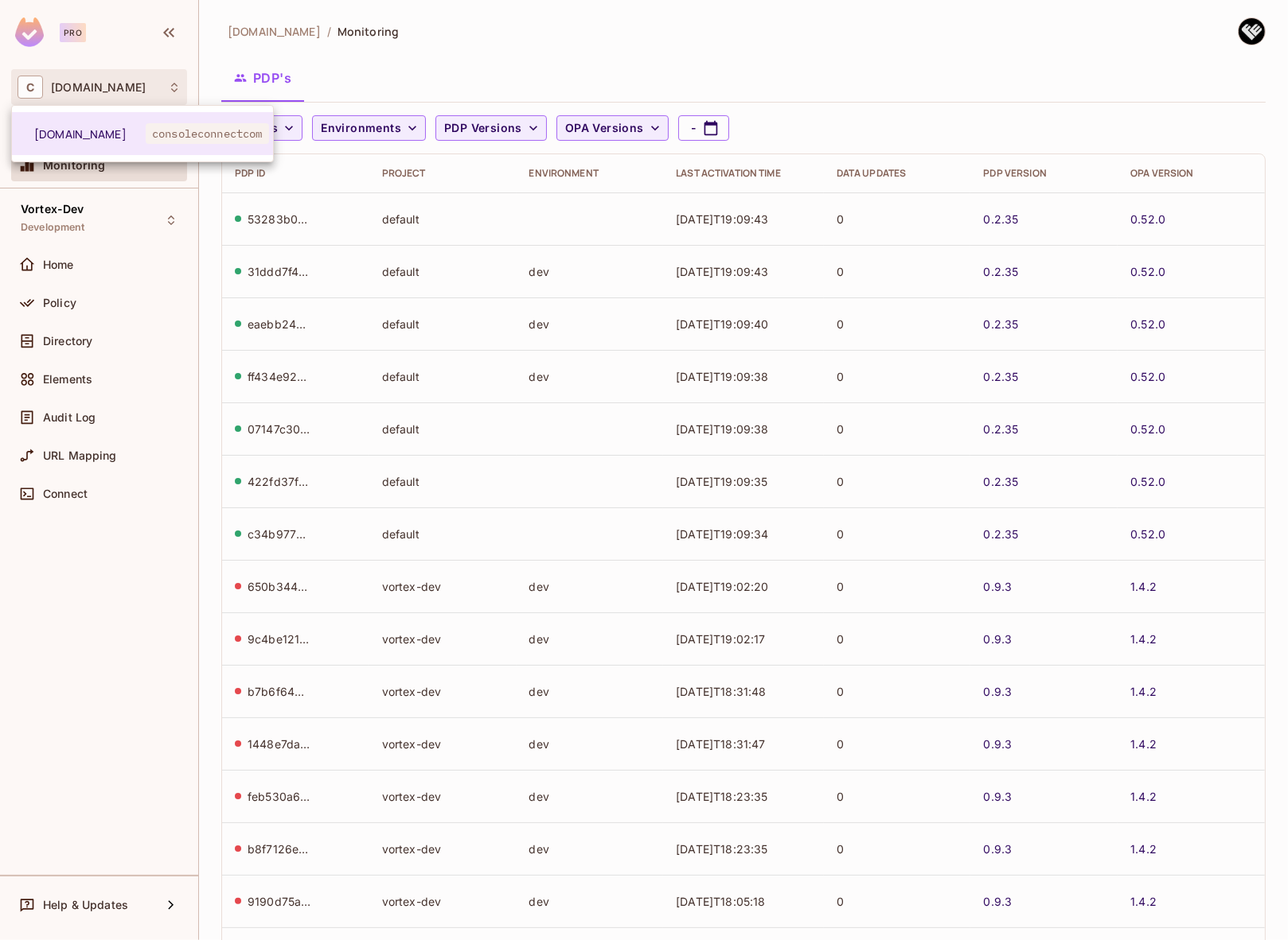
click at [528, 84] on div at bounding box center [644, 470] width 1288 height 940
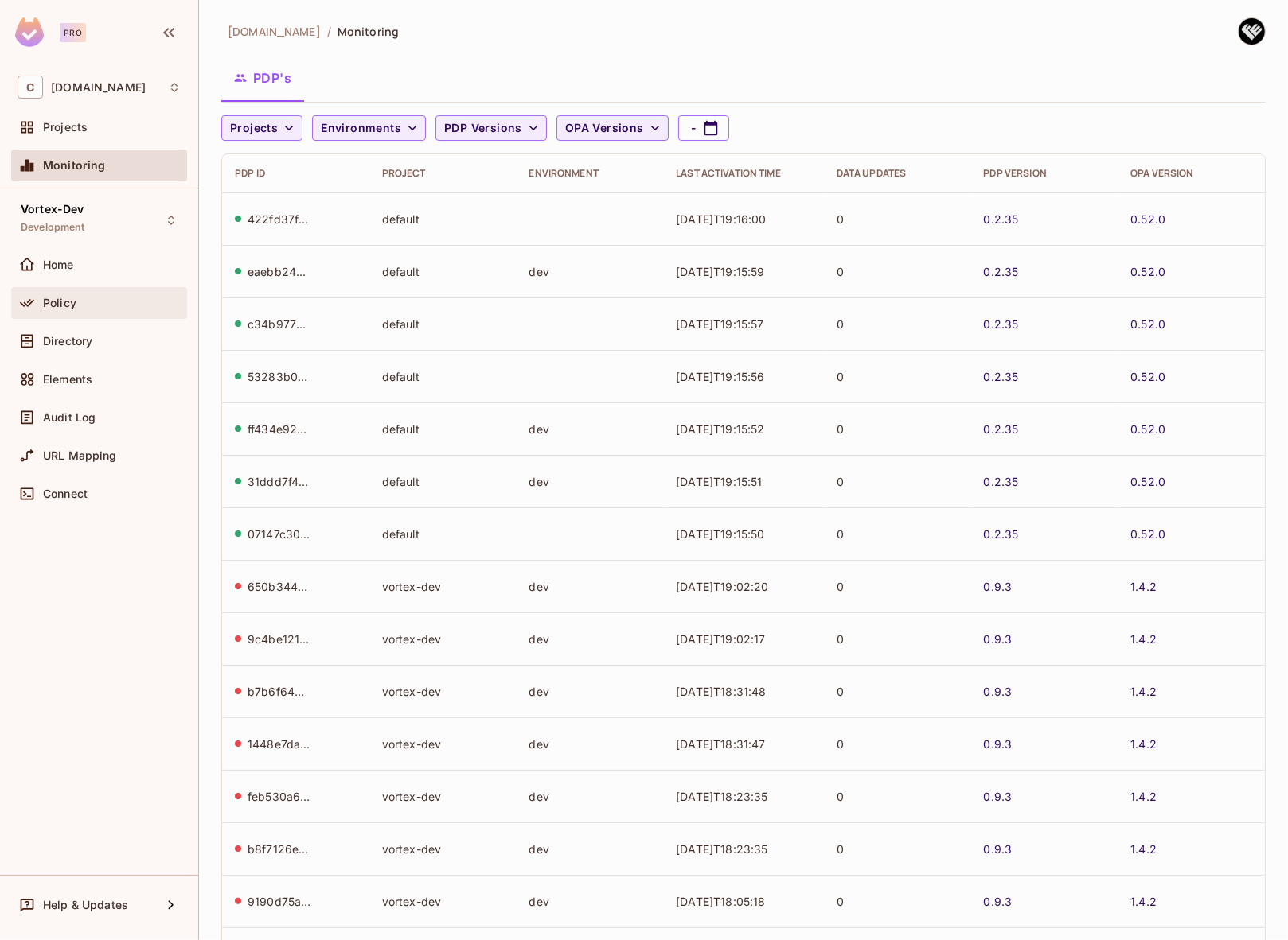
click at [65, 300] on span "Policy" at bounding box center [59, 302] width 33 height 12
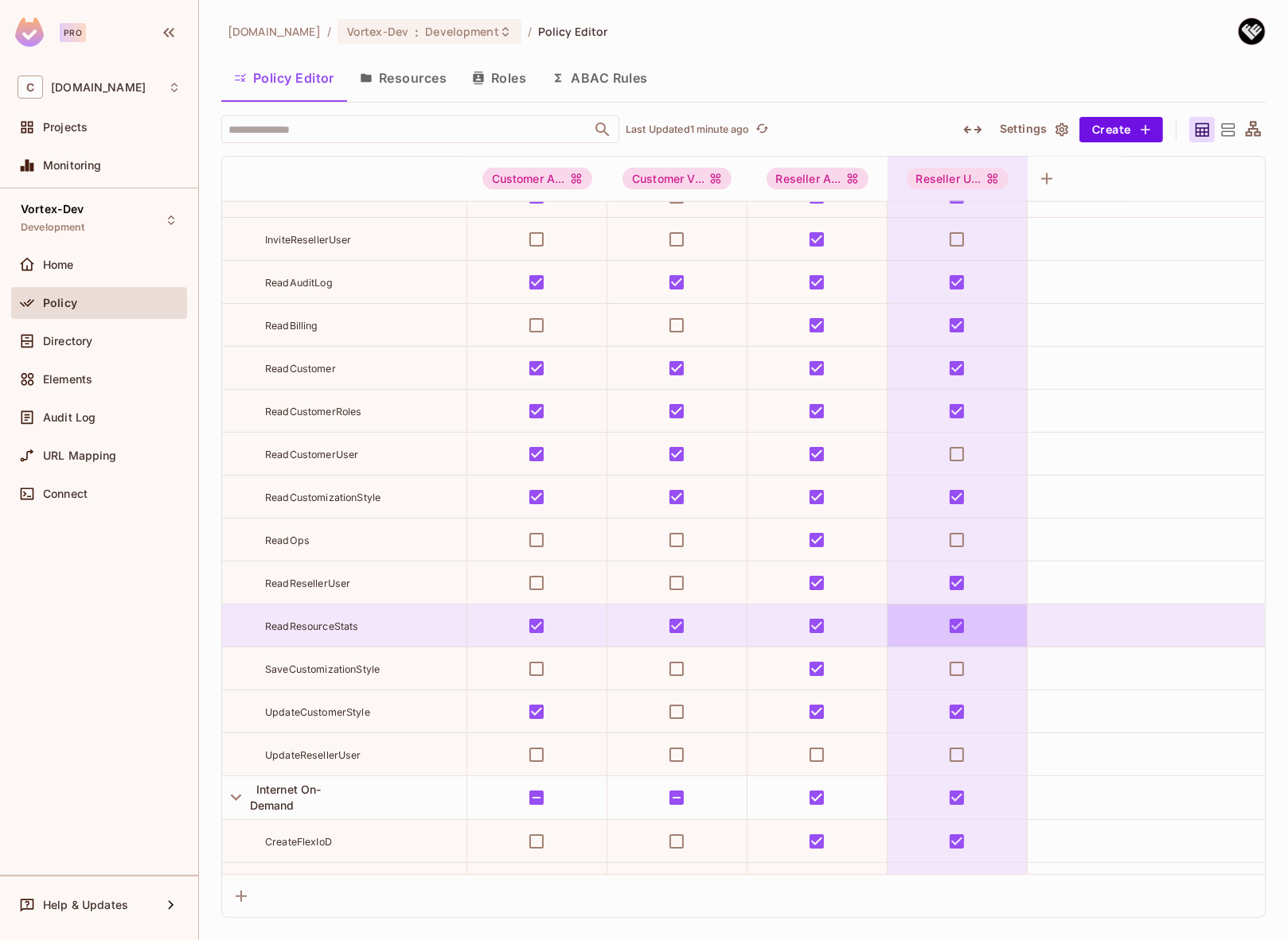
scroll to position [2959, 0]
